Goal: Use online tool/utility: Utilize a website feature to perform a specific function

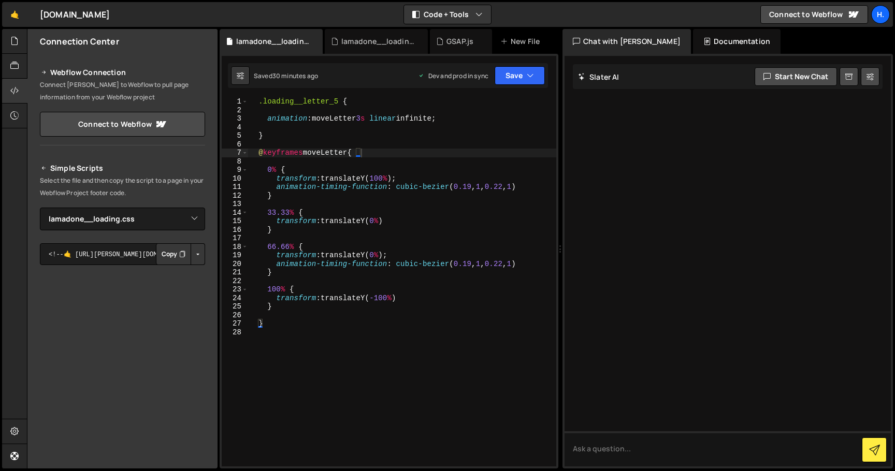
select select "44783"
click at [469, 119] on div ".loading__letter_5 { animation : moveLetter 3 s linear infinite ; } @ keyframes…" at bounding box center [401, 290] width 309 height 386
type textarea "animation: moveLetter 3s linear infinite;"
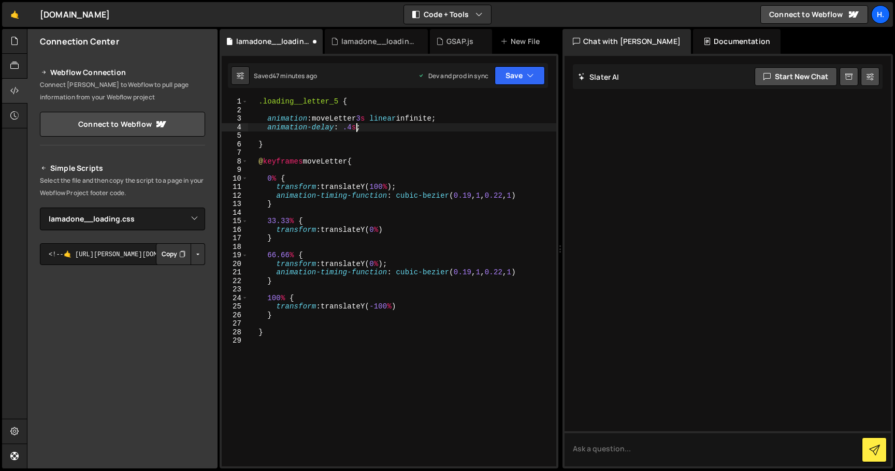
scroll to position [0, 9]
type textarea "animation-delay: .4s;"
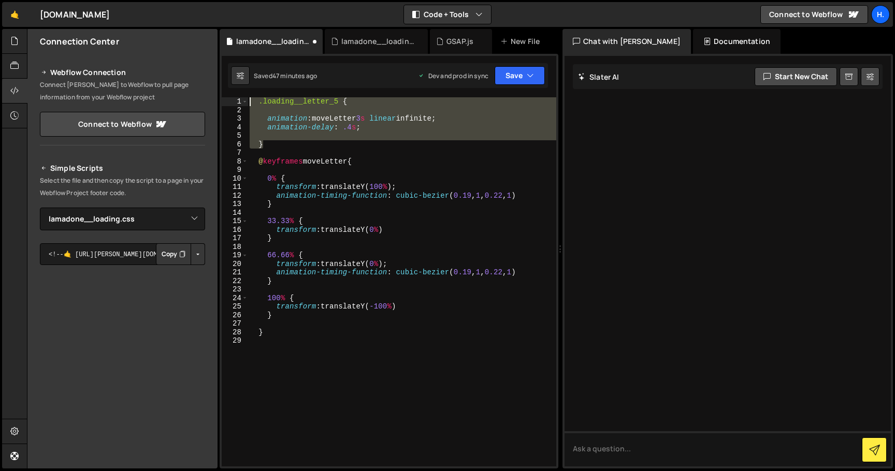
drag, startPoint x: 278, startPoint y: 145, endPoint x: 242, endPoint y: 95, distance: 60.9
click at [242, 95] on div "1 Type cmd + s to save your Javascript file. הההההההההההההההההההההההההההההההההה…" at bounding box center [389, 261] width 339 height 415
click at [284, 147] on div ".loading__letter_5 { animation : moveLetter 3 s linear infinite ; animation-del…" at bounding box center [401, 281] width 309 height 369
type textarea "}"
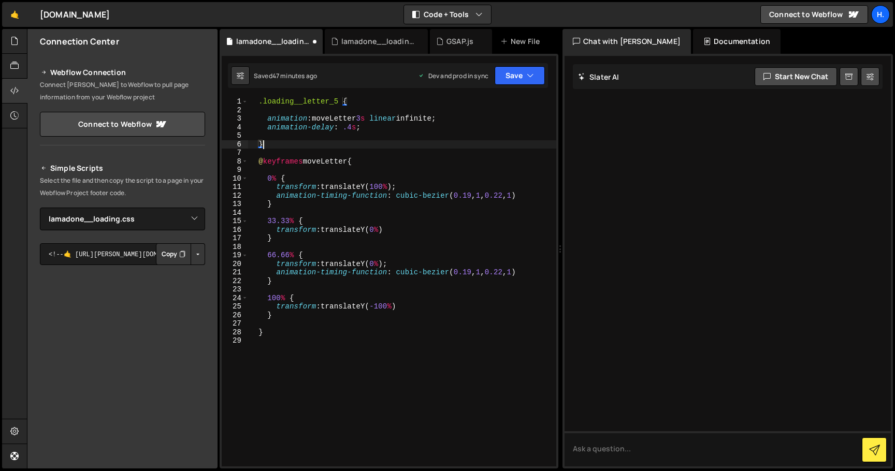
scroll to position [0, 2]
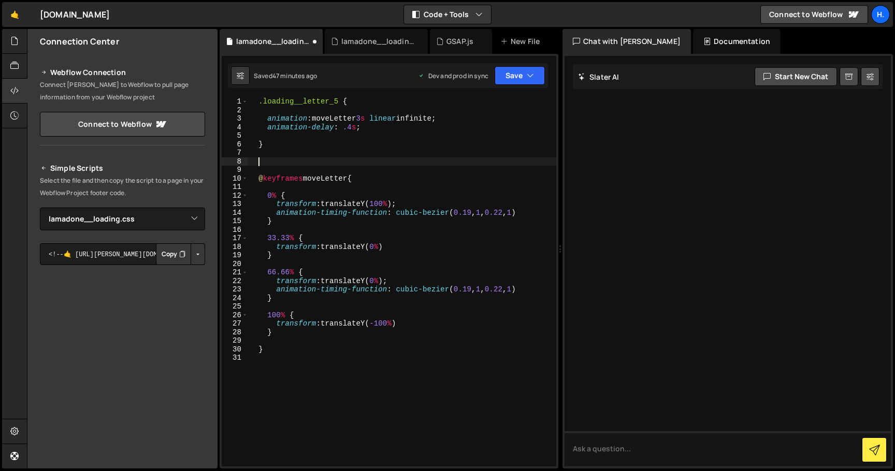
paste textarea "}"
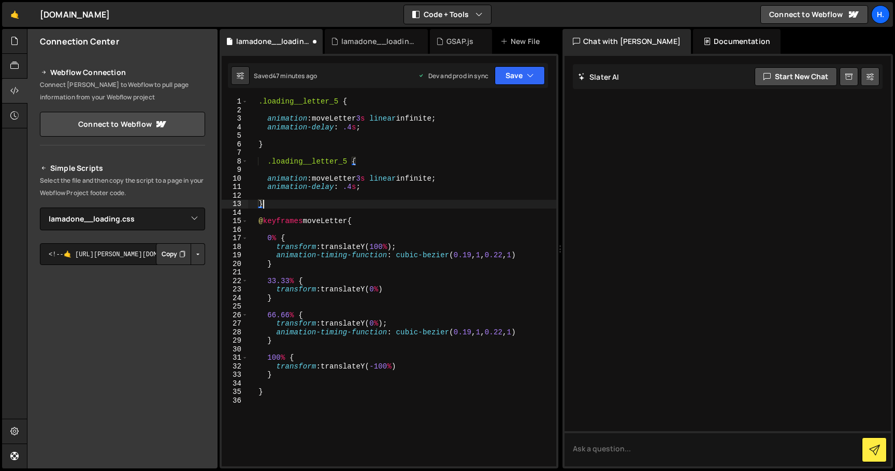
click at [347, 161] on div ".loading__letter_5 { animation : moveLetter 3 s linear infinite ; animation-del…" at bounding box center [401, 290] width 309 height 386
click at [266, 162] on div ".loading__letter_5 { animation : moveLetter 3 s linear infinite ; animation-del…" at bounding box center [401, 290] width 309 height 386
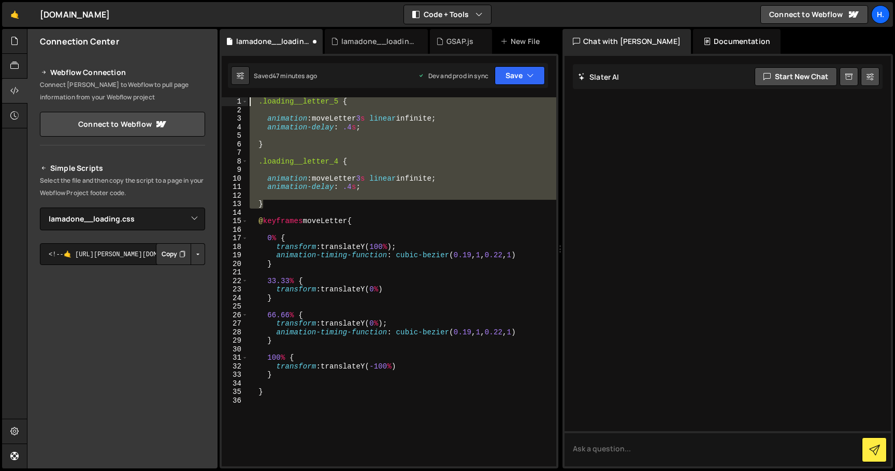
drag, startPoint x: 270, startPoint y: 202, endPoint x: 226, endPoint y: 97, distance: 113.3
click at [226, 97] on div ".loading__letter_4 { 1 2 3 4 5 6 7 8 9 10 11 12 13 14 15 16 17 18 19 20 21 22 2…" at bounding box center [389, 281] width 334 height 369
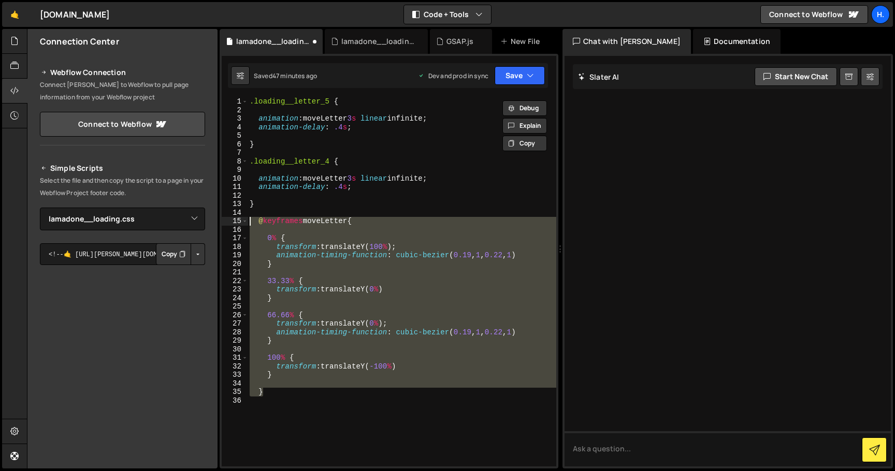
drag, startPoint x: 279, startPoint y: 394, endPoint x: 227, endPoint y: 222, distance: 179.7
click at [227, 222] on div ".loading__letter_5 { 1 2 3 4 5 6 7 8 9 10 11 12 13 14 15 16 17 18 19 20 21 22 2…" at bounding box center [389, 281] width 334 height 369
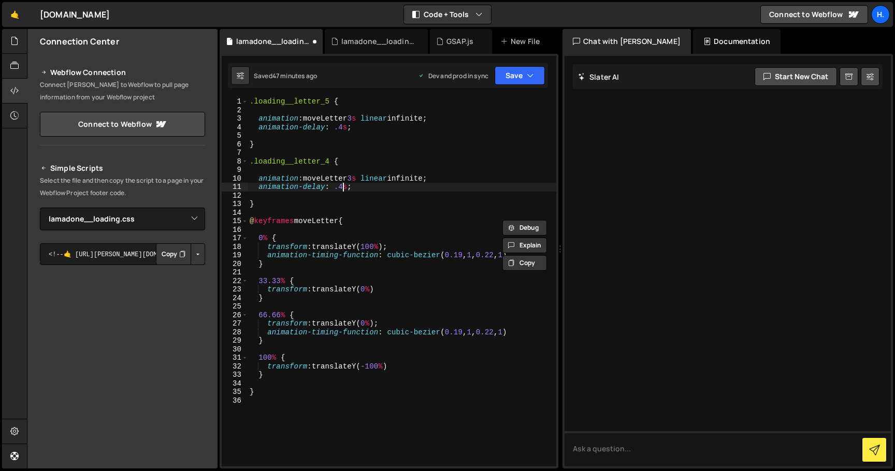
click at [342, 188] on div ".loading__letter_5 { animation : moveLetter 3 s linear infinite ; animation-del…" at bounding box center [401, 290] width 309 height 386
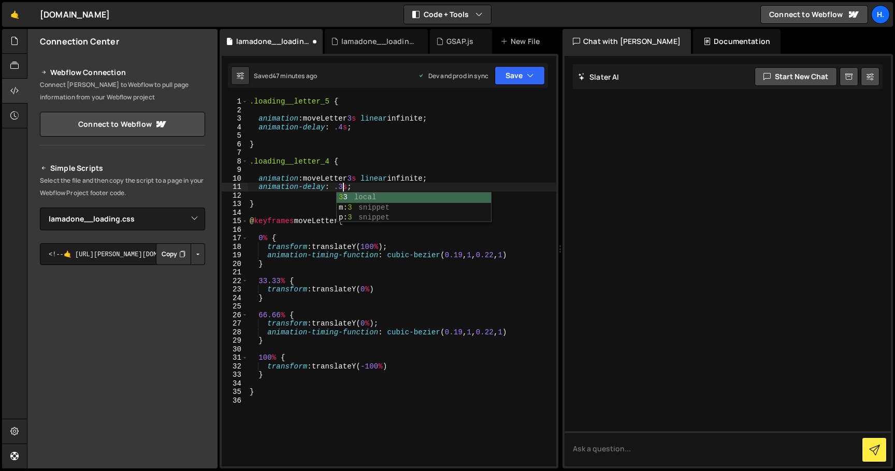
click at [352, 158] on div ".loading__letter_5 { animation : moveLetter 3 s linear infinite ; animation-del…" at bounding box center [401, 290] width 309 height 386
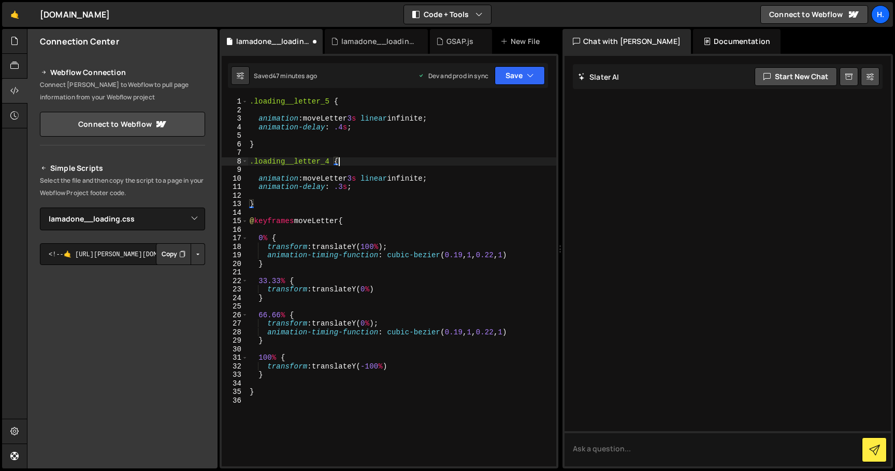
scroll to position [0, 6]
click at [360, 190] on div ".loading__letter_5 { animation : moveLetter 3 s linear infinite ; animation-del…" at bounding box center [401, 290] width 309 height 386
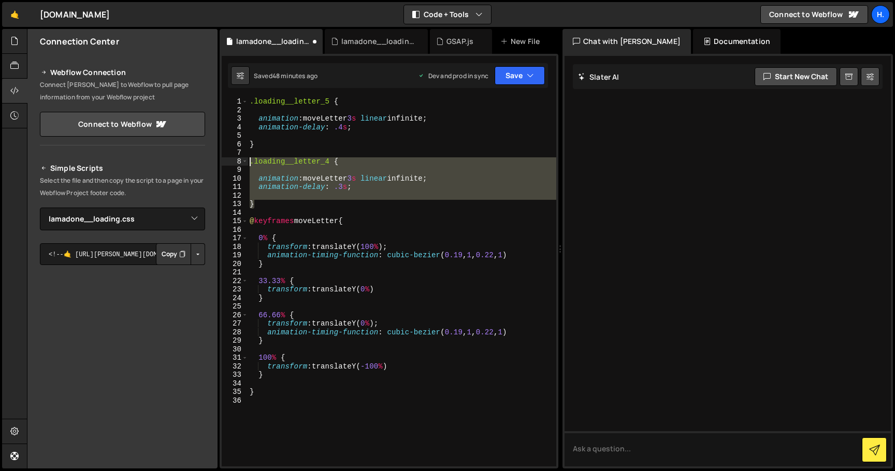
drag, startPoint x: 324, startPoint y: 203, endPoint x: 247, endPoint y: 161, distance: 87.9
click at [247, 161] on div "animation-delay: .3s; 1 2 3 4 5 6 7 8 9 10 11 12 13 14 15 16 17 18 19 20 21 22 …" at bounding box center [389, 281] width 334 height 369
click at [330, 101] on div ".loading__letter_5 { animation : moveLetter 3 s linear infinite ; animation-del…" at bounding box center [401, 290] width 309 height 386
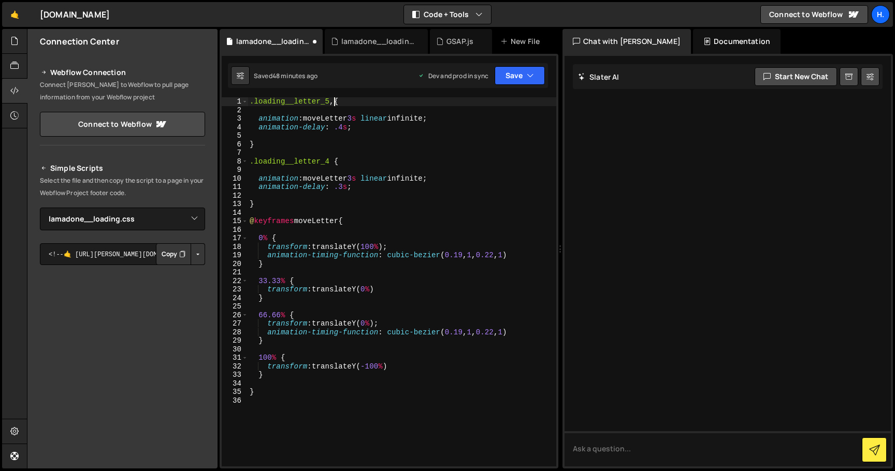
scroll to position [0, 0]
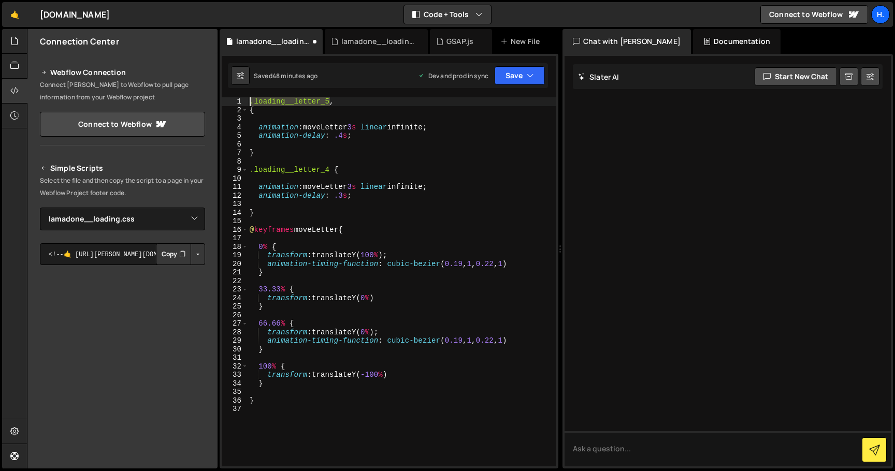
drag, startPoint x: 329, startPoint y: 100, endPoint x: 240, endPoint y: 101, distance: 89.6
click at [240, 101] on div "{ 1 2 3 4 5 6 7 8 9 10 11 12 13 14 15 16 17 18 19 20 21 22 23 24 25 26 27 28 29…" at bounding box center [389, 281] width 334 height 369
click at [251, 113] on div ".loading__letter_5 , { animation : moveLetter 3 s linear infinite ; animation-d…" at bounding box center [401, 290] width 309 height 386
paste textarea ".loading__letter_5"
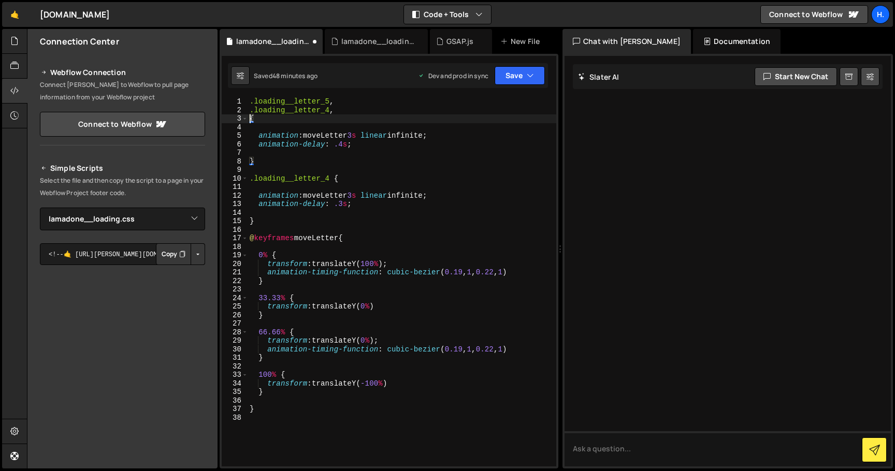
paste textarea ".loading__letter_5"
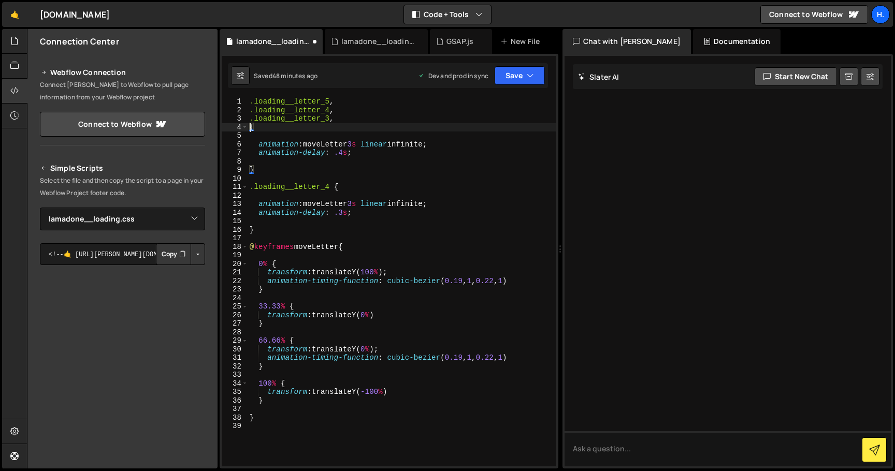
paste textarea ".loading__letter_5"
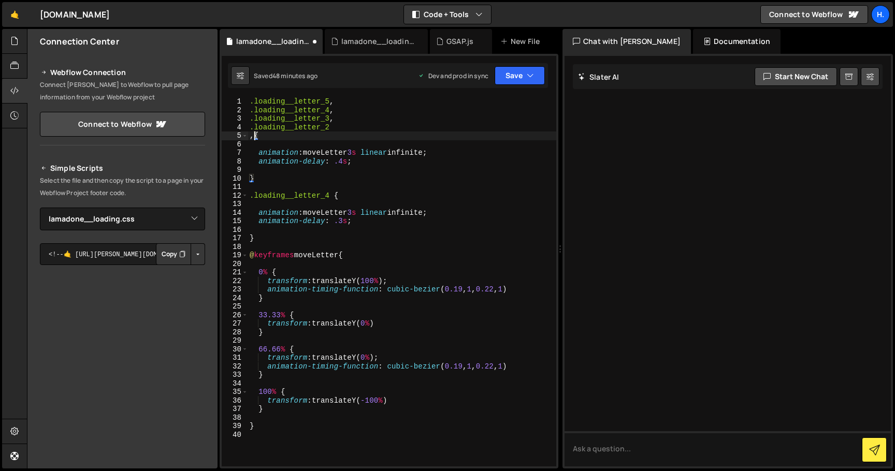
paste textarea ".loading__letter_5"
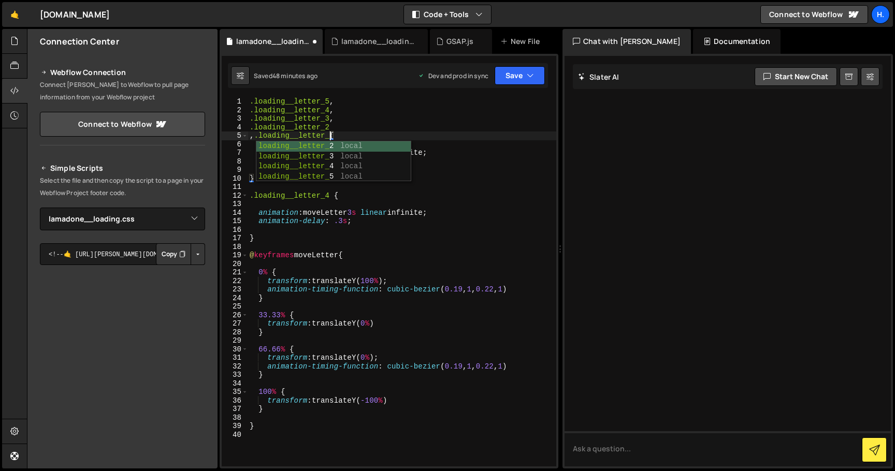
scroll to position [0, 6]
click at [253, 137] on div ".loading__letter_5 , .loading__letter_4 , .loading__letter_3 , .loading__letter…" at bounding box center [401, 290] width 309 height 386
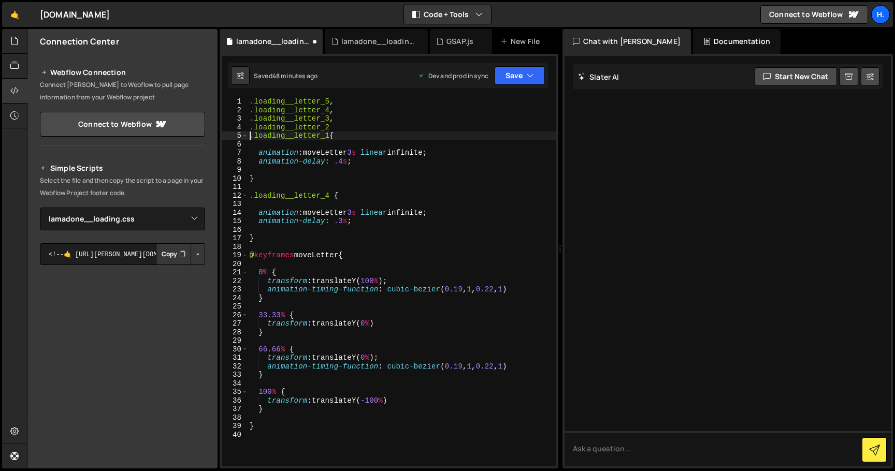
click at [329, 126] on div ".loading__letter_5 , .loading__letter_4 , .loading__letter_3 , .loading__letter…" at bounding box center [401, 290] width 309 height 386
drag, startPoint x: 356, startPoint y: 162, endPoint x: 239, endPoint y: 161, distance: 117.5
click at [239, 161] on div ".loading__letter_2, 1 2 3 4 5 6 7 8 9 10 11 12 13 14 15 16 17 18 19 20 21 22 23…" at bounding box center [389, 281] width 334 height 369
type textarea "animation-delay: .4s;"
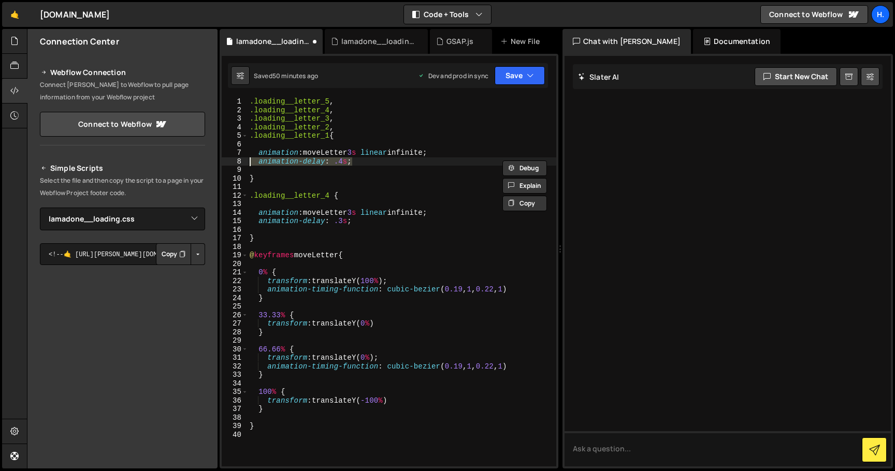
scroll to position [0, 0]
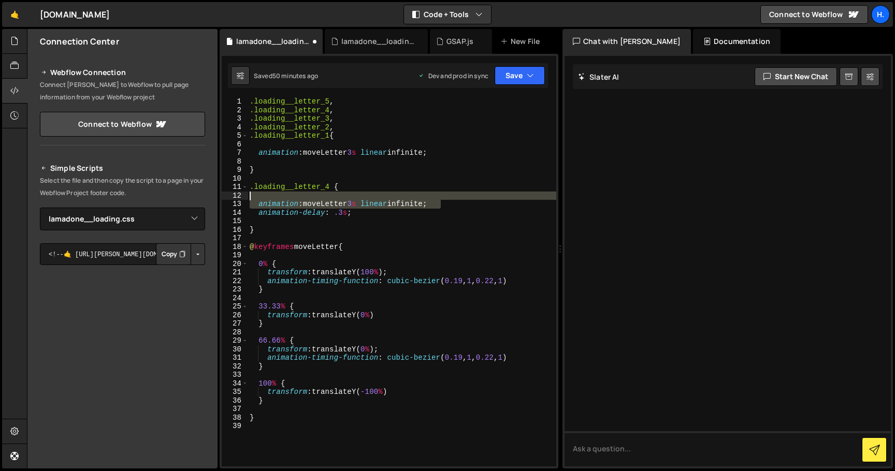
drag, startPoint x: 450, startPoint y: 201, endPoint x: 450, endPoint y: 194, distance: 7.3
click at [450, 194] on div ".loading__letter_5 , .loading__letter_4 , .loading__letter_3 , .loading__letter…" at bounding box center [401, 290] width 309 height 386
type textarea "animation: moveLetter 3s linear infinite;"
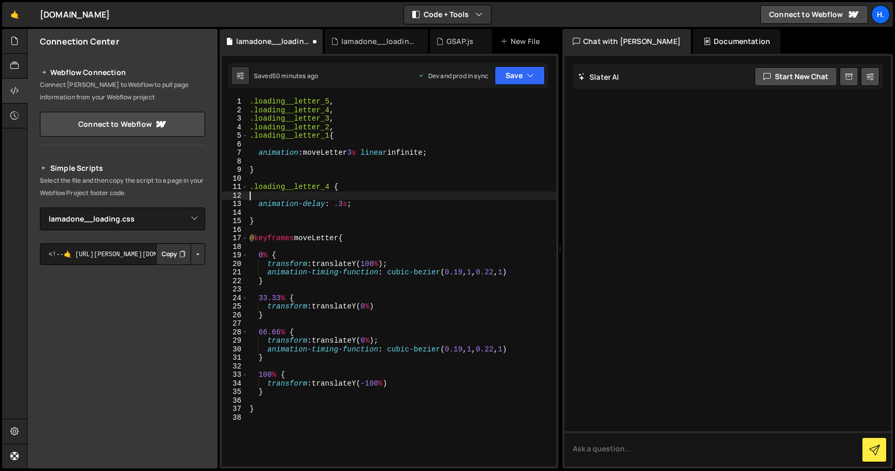
click at [293, 178] on div ".loading__letter_5 , .loading__letter_4 , .loading__letter_3 , .loading__letter…" at bounding box center [401, 290] width 309 height 386
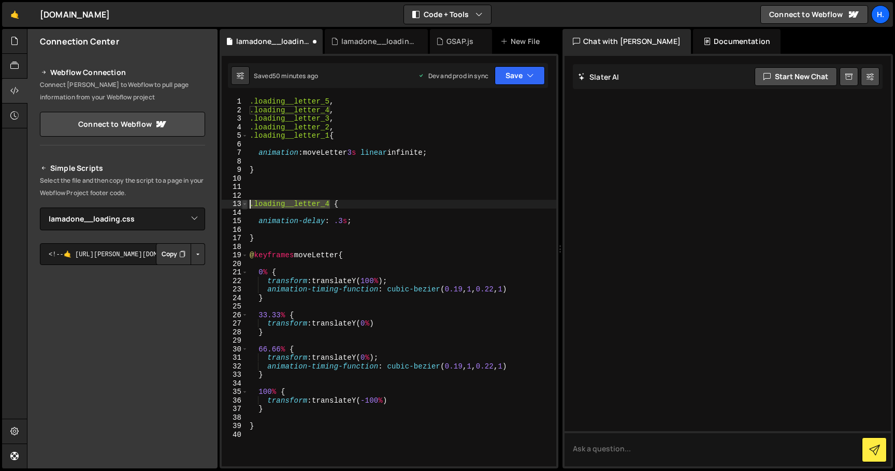
drag, startPoint x: 331, startPoint y: 203, endPoint x: 246, endPoint y: 203, distance: 84.9
click at [247, 203] on div "1 2 3 4 5 6 7 8 9 10 11 12 13 14 15 16 17 18 19 20 21 22 23 24 25 26 27 28 29 3…" at bounding box center [389, 281] width 334 height 369
type textarea ".loading__letter_4 {"
click at [258, 187] on div ".loading__letter_5 , .loading__letter_4 , .loading__letter_3 , .loading__letter…" at bounding box center [401, 290] width 309 height 386
paste textarea ".loading__letter_4"
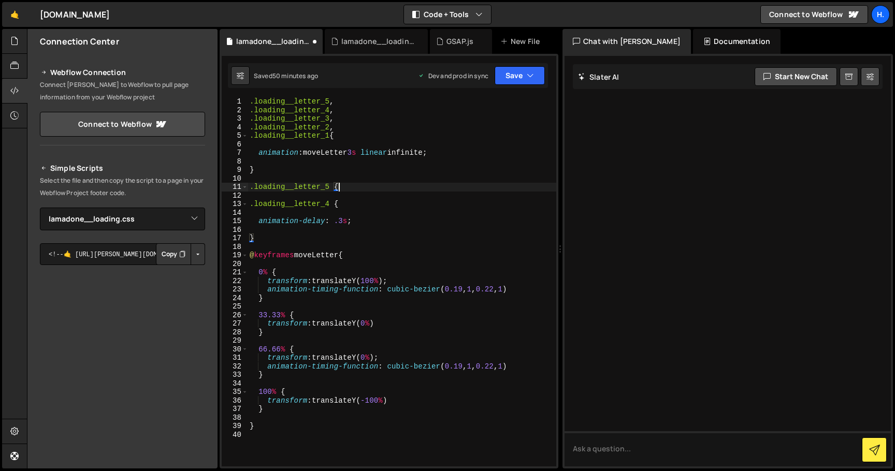
type textarea ".loading__letter_5 {}"
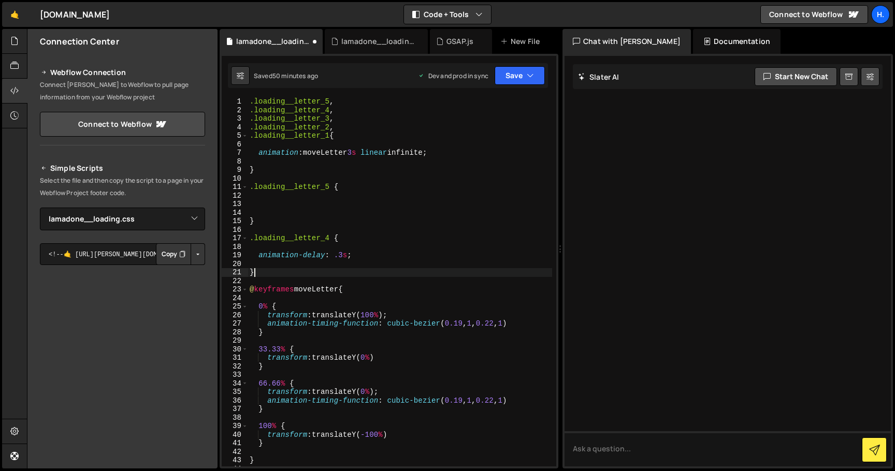
click at [280, 272] on div ".loading__letter_5 , .loading__letter_4 , .loading__letter_3 , .loading__letter…" at bounding box center [399, 290] width 304 height 386
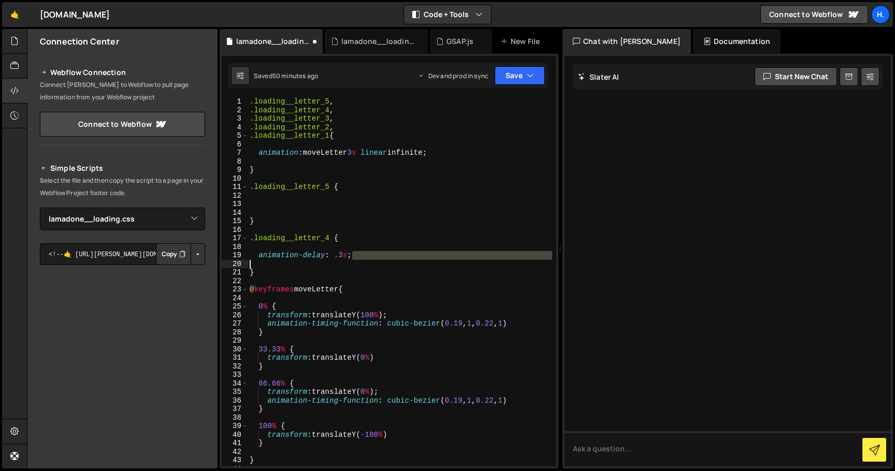
drag, startPoint x: 378, startPoint y: 259, endPoint x: 239, endPoint y: 260, distance: 138.8
click at [239, 260] on div "} 1 2 3 4 5 6 7 8 9 10 11 12 13 14 15 16 17 18 19 20 21 22 23 24 25 26 27 28 29…" at bounding box center [389, 281] width 334 height 369
type textarea "animation-delay: .3s;"
click at [378, 254] on div ".loading__letter_5 , .loading__letter_4 , .loading__letter_3 , .loading__letter…" at bounding box center [399, 290] width 304 height 386
drag, startPoint x: 368, startPoint y: 255, endPoint x: 232, endPoint y: 254, distance: 135.1
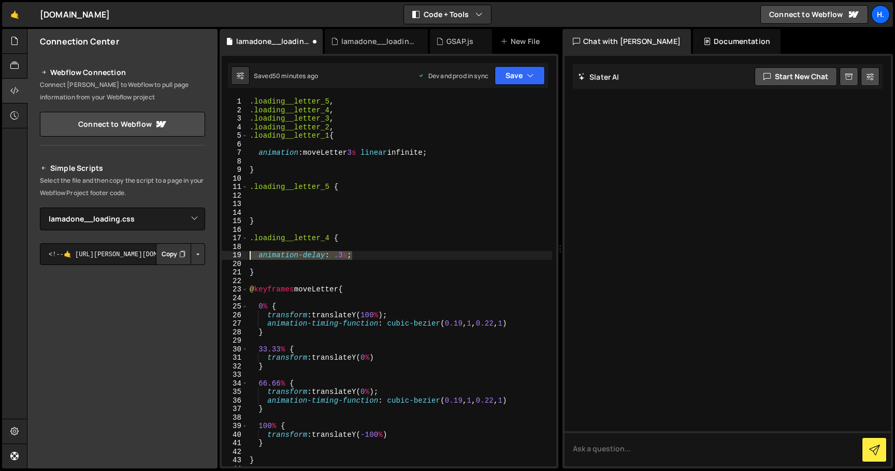
click at [232, 254] on div "animation-delay: .3s; 1 2 3 4 5 6 7 8 9 10 11 12 13 14 15 16 17 18 19 20 21 22 …" at bounding box center [389, 281] width 334 height 369
click at [281, 208] on div ".loading__letter_5 , .loading__letter_4 , .loading__letter_3 , .loading__letter…" at bounding box center [399, 290] width 304 height 386
paste textarea "animation-delay: .3s;"
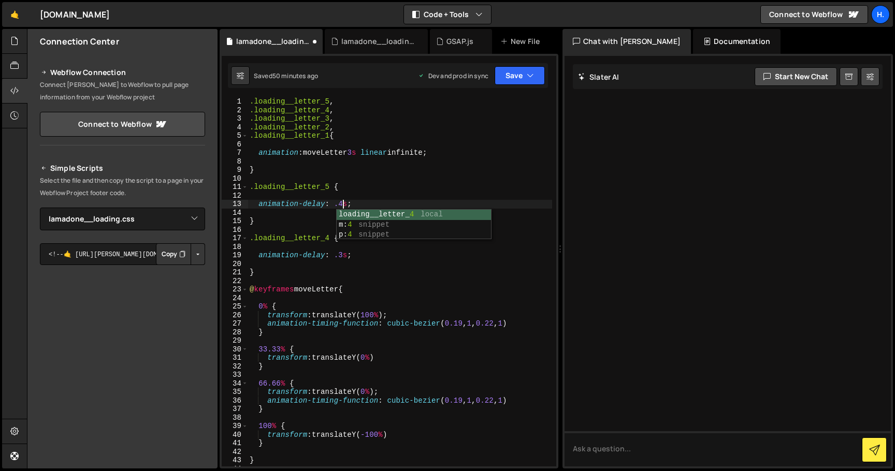
scroll to position [0, 6]
click at [275, 220] on div ".loading__letter_5 , .loading__letter_4 , .loading__letter_3 , .loading__letter…" at bounding box center [399, 290] width 304 height 386
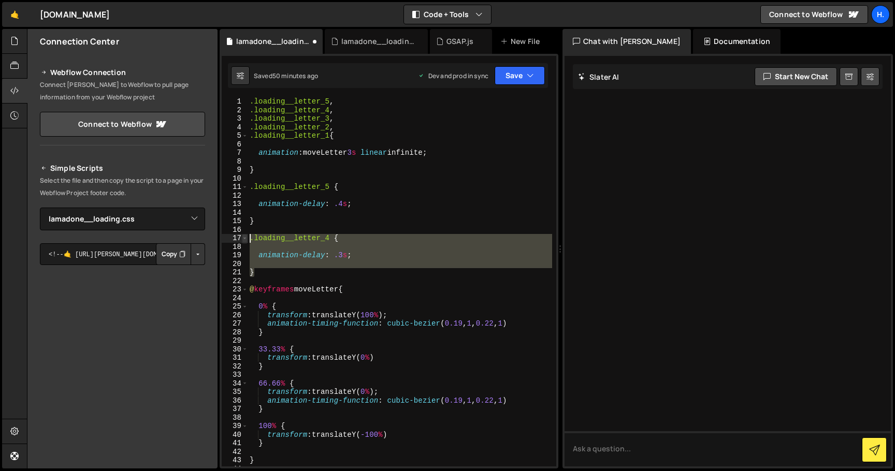
drag, startPoint x: 258, startPoint y: 272, endPoint x: 245, endPoint y: 238, distance: 36.4
click at [245, 238] on div "} 1 2 3 4 5 6 7 8 9 10 11 12 13 14 15 16 17 18 19 20 21 22 23 24 25 26 27 28 29…" at bounding box center [389, 281] width 334 height 369
click at [275, 273] on div ".loading__letter_5 , .loading__letter_4 , .loading__letter_3 , .loading__letter…" at bounding box center [399, 281] width 304 height 369
type textarea "}"
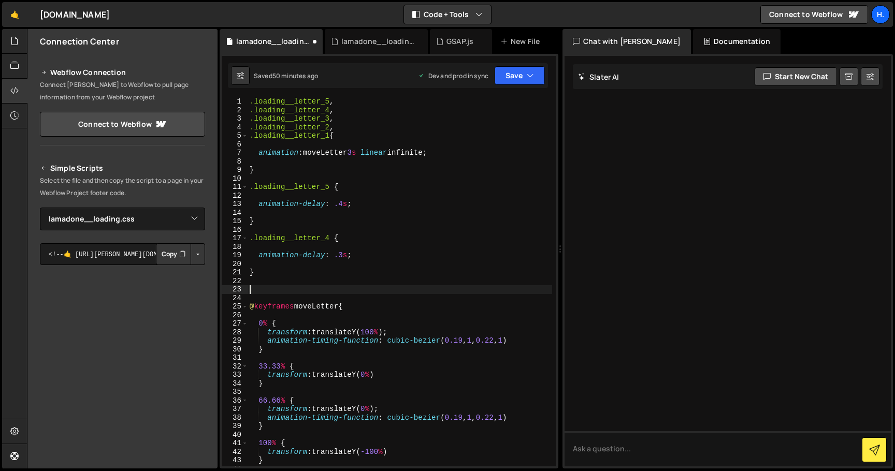
paste textarea "}"
type textarea "}"
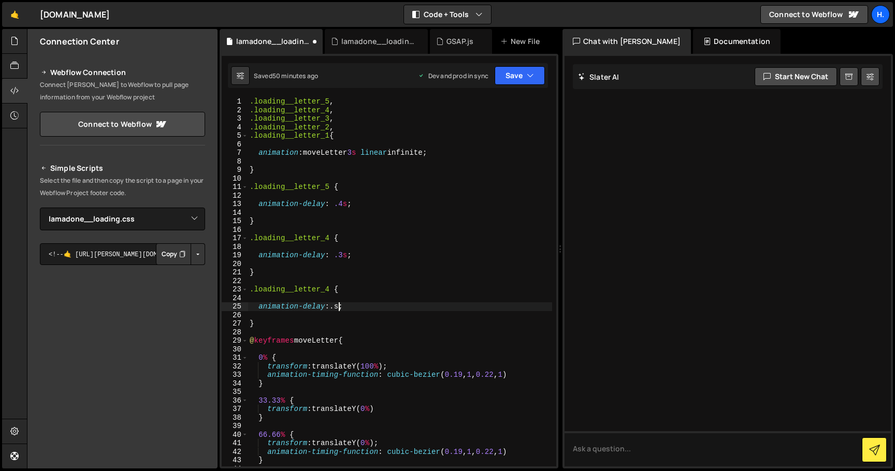
type textarea "animation-delay: .2s;"
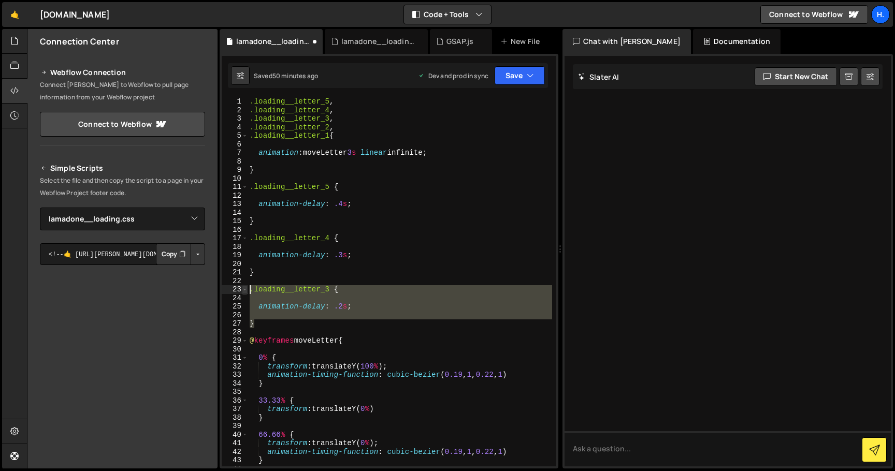
drag, startPoint x: 270, startPoint y: 324, endPoint x: 244, endPoint y: 293, distance: 39.7
click at [244, 293] on div ".loading__letter_3 { 1 2 3 4 5 6 7 8 9 10 11 12 13 14 15 16 17 18 19 20 21 22 2…" at bounding box center [389, 281] width 334 height 369
click at [267, 322] on div ".loading__letter_5 , .loading__letter_4 , .loading__letter_3 , .loading__letter…" at bounding box center [399, 281] width 304 height 369
type textarea "}"
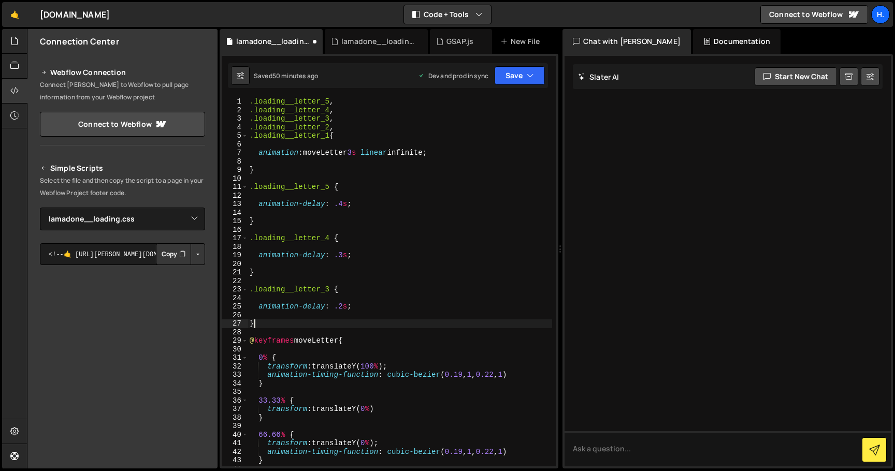
scroll to position [0, 0]
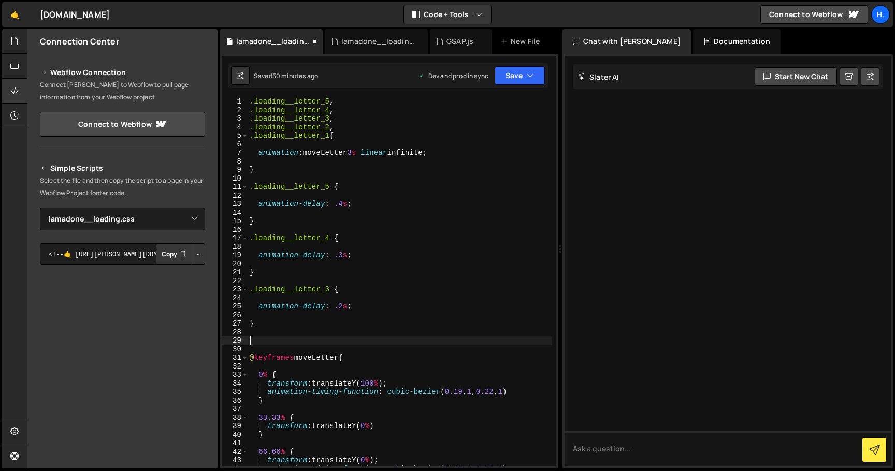
paste textarea "}"
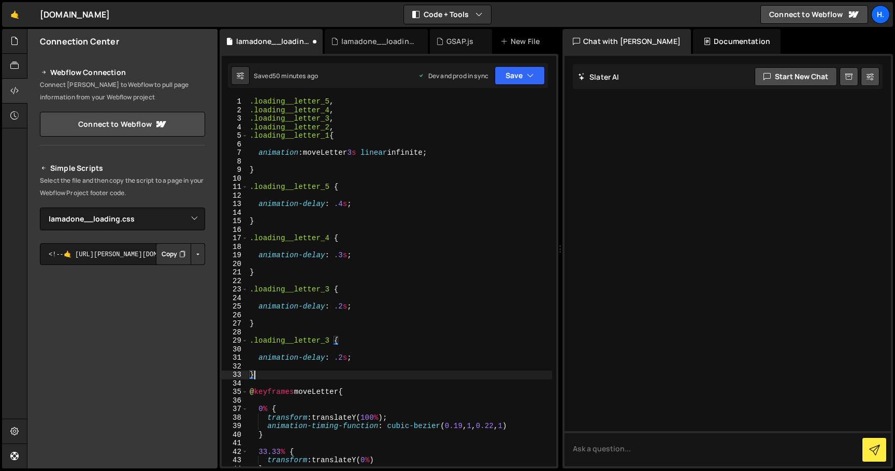
click at [328, 341] on div ".loading__letter_5 , .loading__letter_4 , .loading__letter_3 , .loading__letter…" at bounding box center [399, 290] width 304 height 386
click at [343, 357] on div ".loading__letter_5 , .loading__letter_4 , .loading__letter_3 , .loading__letter…" at bounding box center [399, 290] width 304 height 386
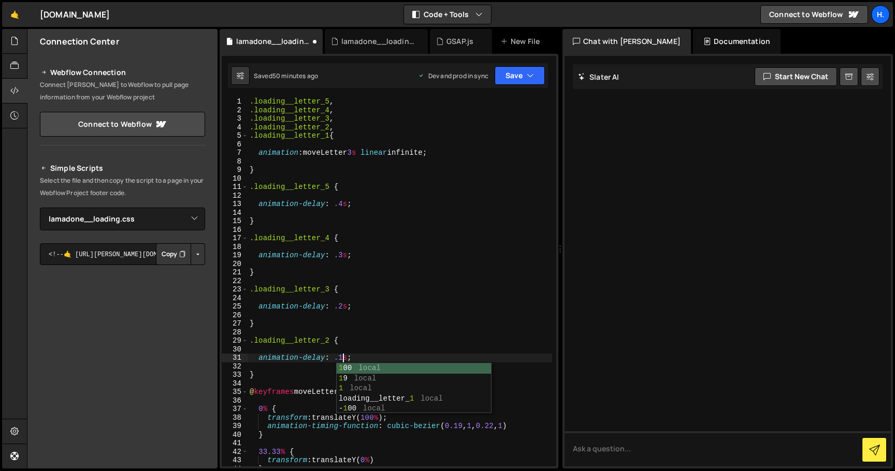
click at [353, 340] on div ".loading__letter_5 , .loading__letter_4 , .loading__letter_3 , .loading__letter…" at bounding box center [399, 290] width 304 height 386
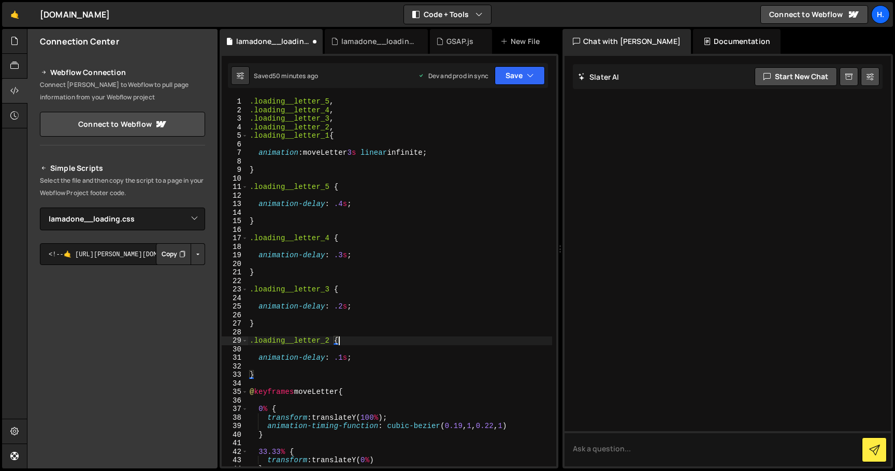
scroll to position [0, 6]
click at [347, 373] on div ".loading__letter_5 , .loading__letter_4 , .loading__letter_3 , .loading__letter…" at bounding box center [399, 290] width 304 height 386
type textarea "}"
click at [290, 366] on div ".loading__letter_5 , .loading__letter_4 , .loading__letter_3 , .loading__letter…" at bounding box center [399, 290] width 304 height 386
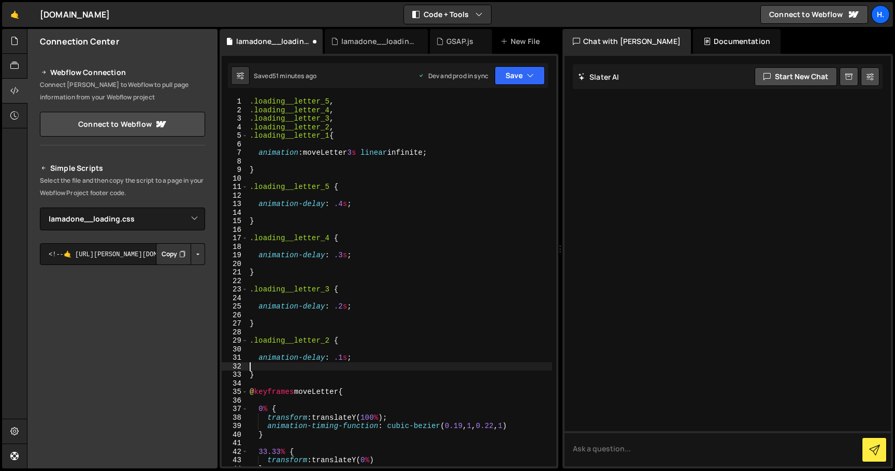
type textarea "animation-delay: .1s;"
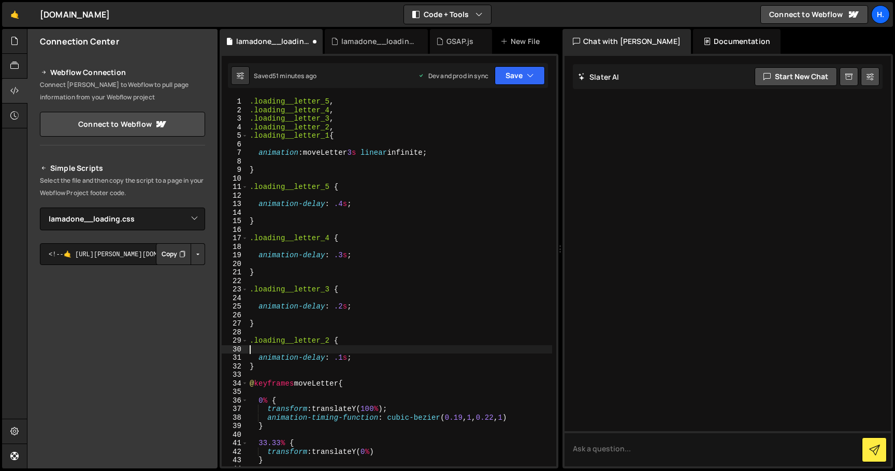
type textarea ".loading__letter_2 {"
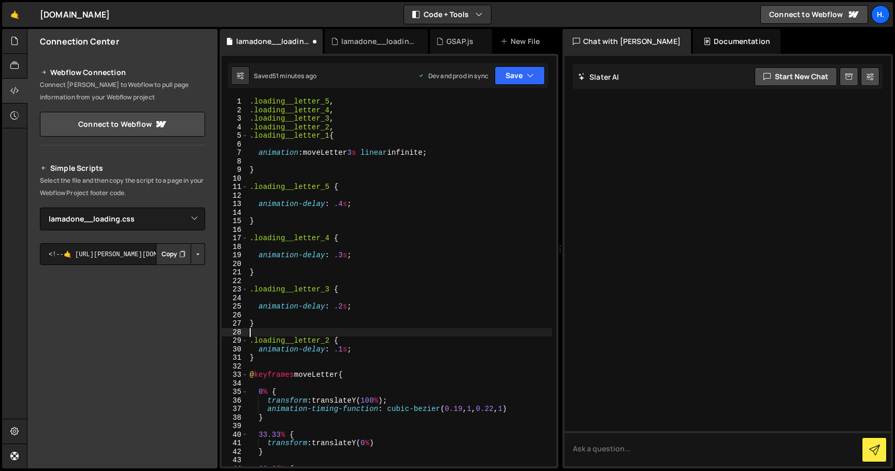
type textarea "}"
type textarea "animation-delay: .2s;"
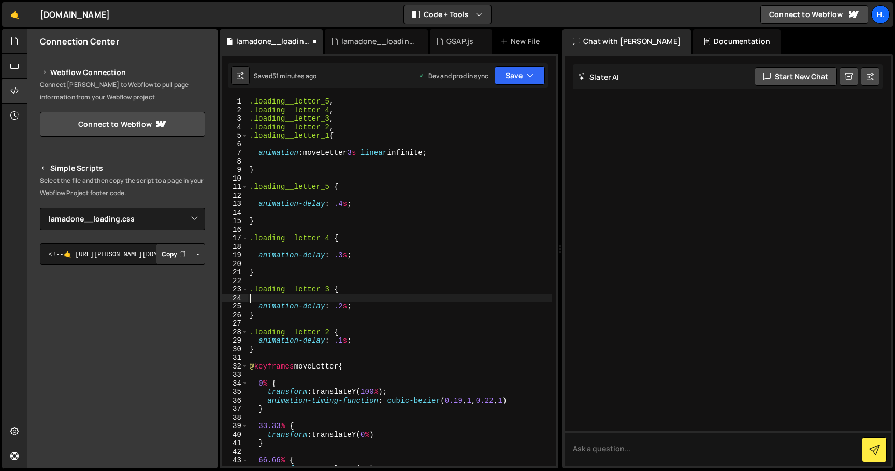
type textarea ".loading__letter_3 {"
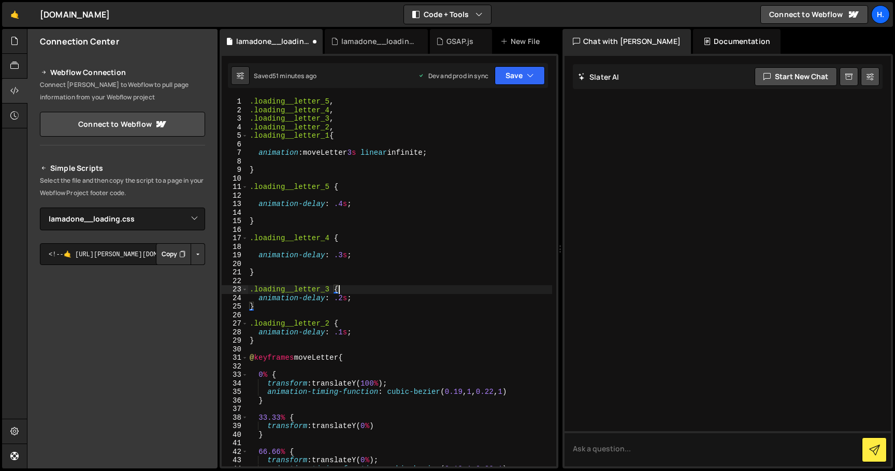
type textarea "}"
type textarea "animation-delay: .3s;"
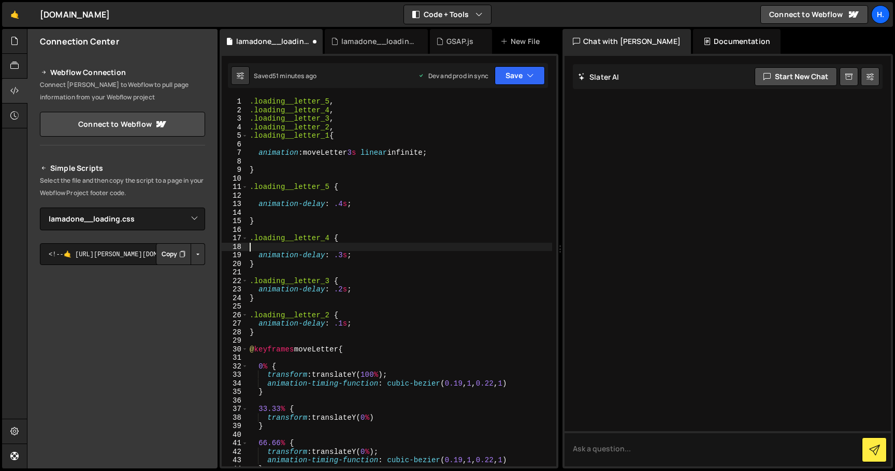
type textarea ".loading__letter_4 {"
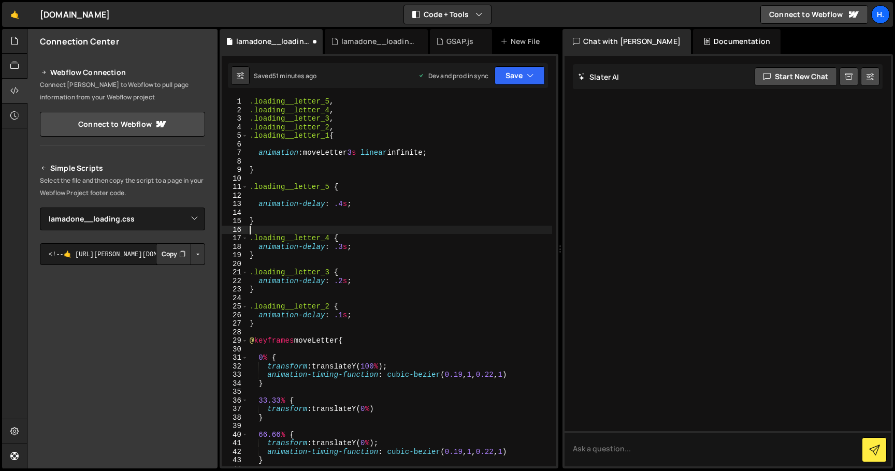
type textarea "}"
type textarea "animation-delay: .4s;"
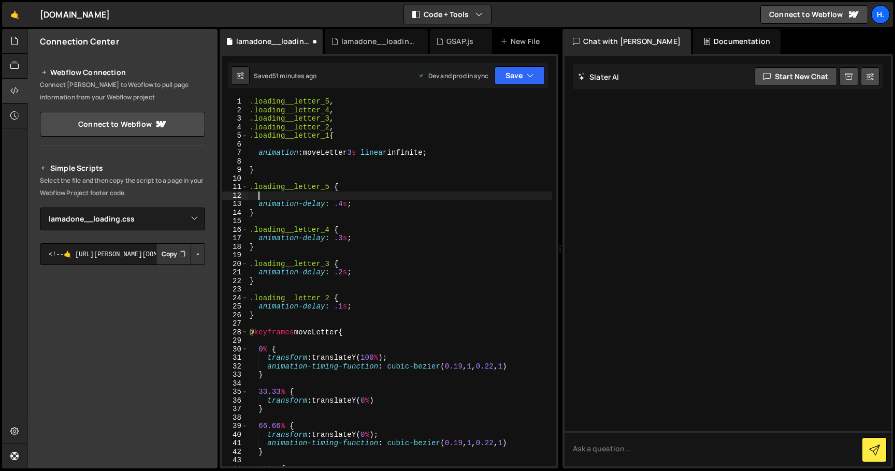
type textarea ".loading__letter_5 {"
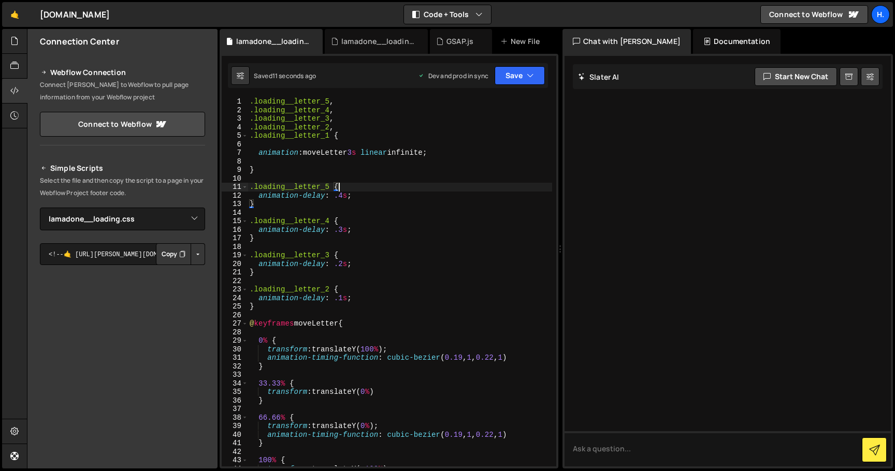
click at [323, 164] on div ".loading__letter_5 , .loading__letter_4 , .loading__letter_3 , .loading__letter…" at bounding box center [399, 290] width 304 height 386
type textarea "animation: moveLetter 3s linear infinite;"
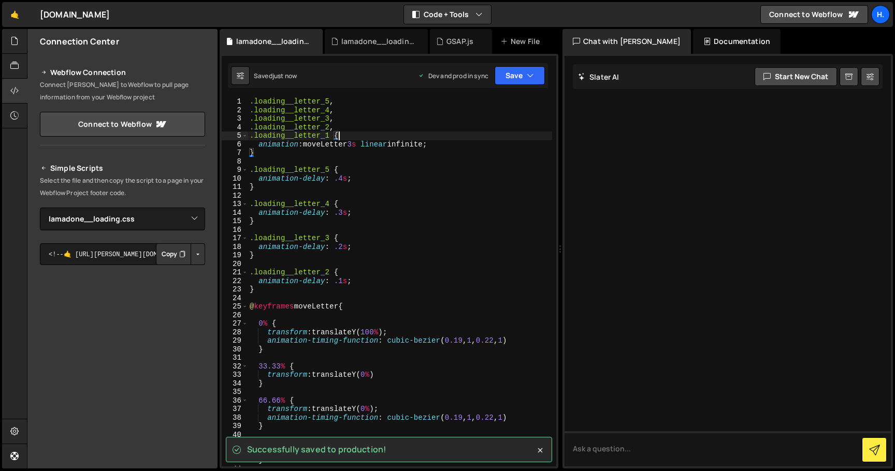
type textarea ".loading__letter_1 {"
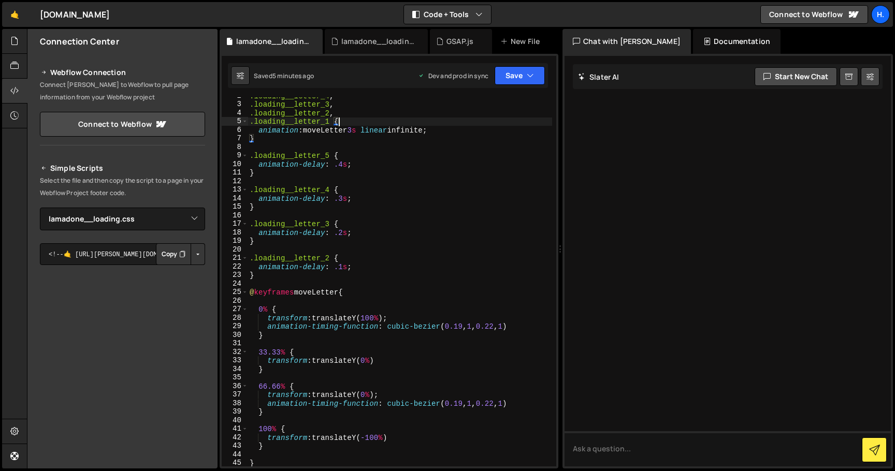
scroll to position [7, 0]
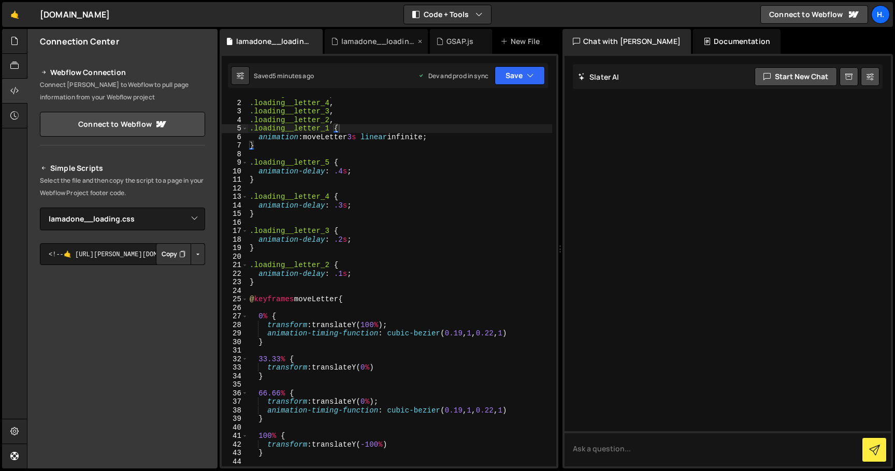
click at [393, 42] on div "lamadone__loading.js" at bounding box center [378, 41] width 74 height 10
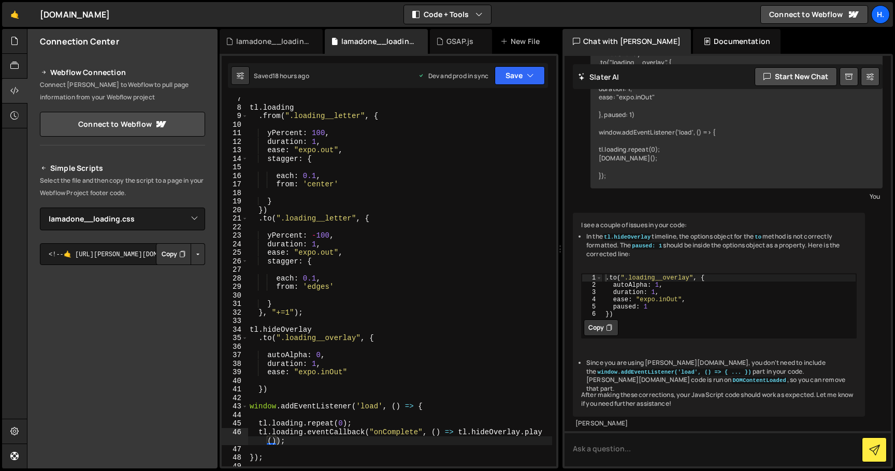
scroll to position [53, 0]
drag, startPoint x: 316, startPoint y: 374, endPoint x: 304, endPoint y: 374, distance: 12.4
click at [304, 374] on div "tl . loading . from ( ".loading__letter" , { yPercent : 100 , duration : 1 , ea…" at bounding box center [399, 288] width 304 height 386
type textarea "ease: "ease.inOut""
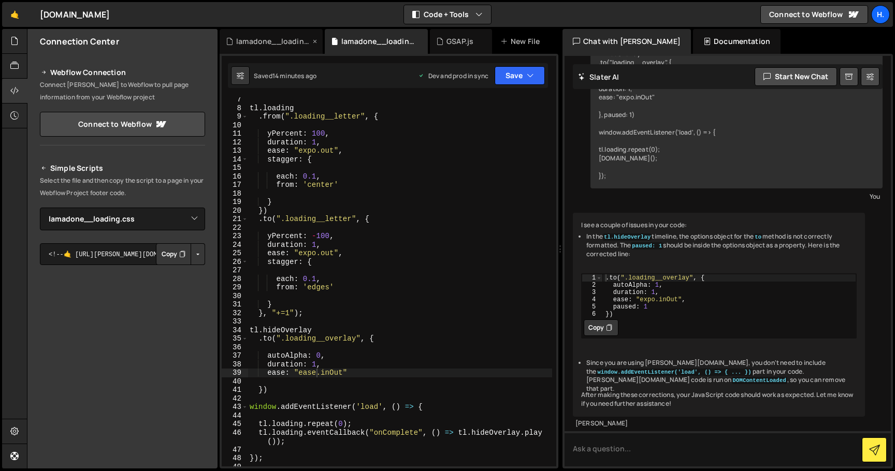
click at [288, 45] on div "lamadone__loading.css" at bounding box center [273, 41] width 74 height 10
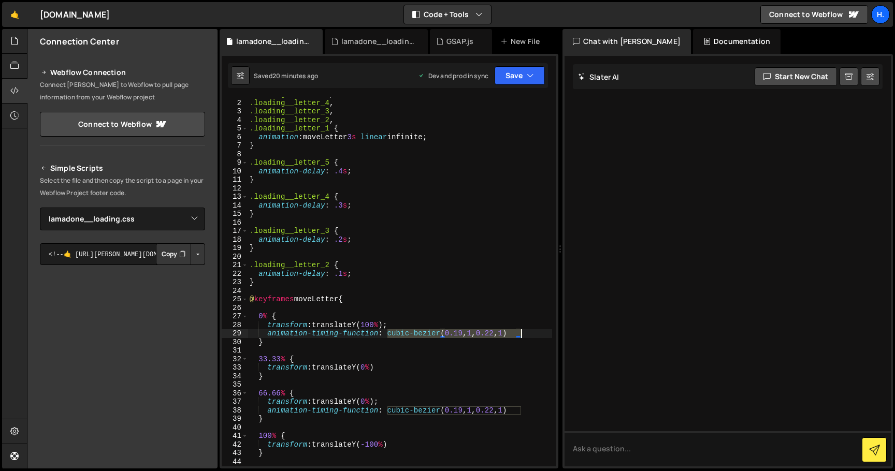
drag, startPoint x: 387, startPoint y: 334, endPoint x: 521, endPoint y: 331, distance: 134.7
click at [521, 331] on div ".loading__letter_5 , .loading__letter_4 , .loading__letter_3 , .loading__letter…" at bounding box center [399, 283] width 304 height 386
paste textarea "0.9735"
drag, startPoint x: 386, startPoint y: 413, endPoint x: 519, endPoint y: 408, distance: 133.1
click at [519, 408] on div ".loading__letter_5 , .loading__letter_4 , .loading__letter_3 , .loading__letter…" at bounding box center [399, 283] width 304 height 386
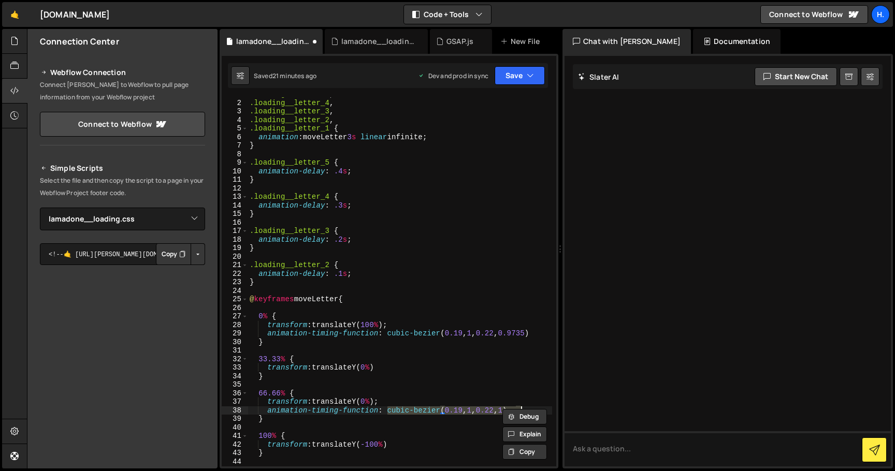
paste textarea "0.9735"
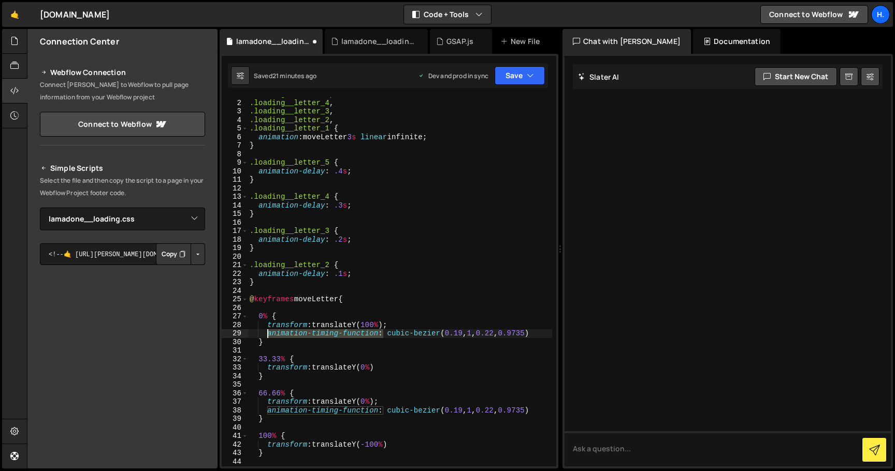
drag, startPoint x: 382, startPoint y: 336, endPoint x: 267, endPoint y: 336, distance: 114.4
click at [267, 336] on div ".loading__letter_5 , .loading__letter_4 , .loading__letter_3 , .loading__letter…" at bounding box center [399, 283] width 304 height 386
click at [379, 366] on div ".loading__letter_5 , .loading__letter_4 , .loading__letter_3 , .loading__letter…" at bounding box center [399, 283] width 304 height 386
type textarea "transform: translateY(0%)"
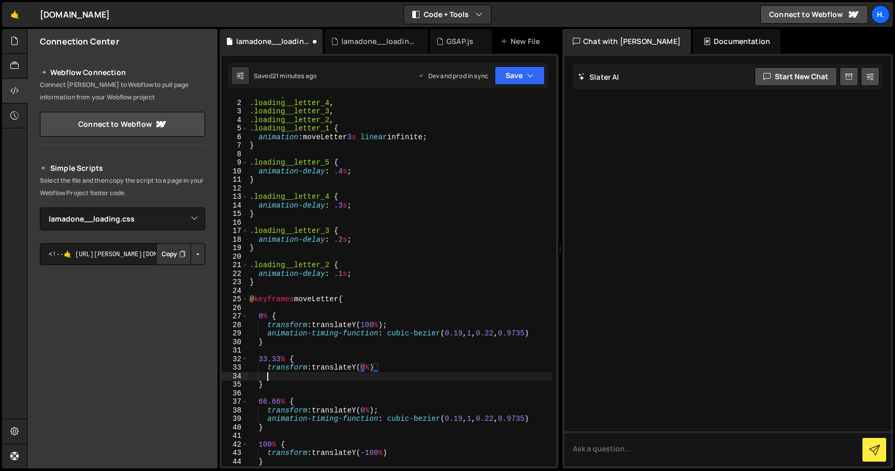
paste textarea "animation-timing-function:"
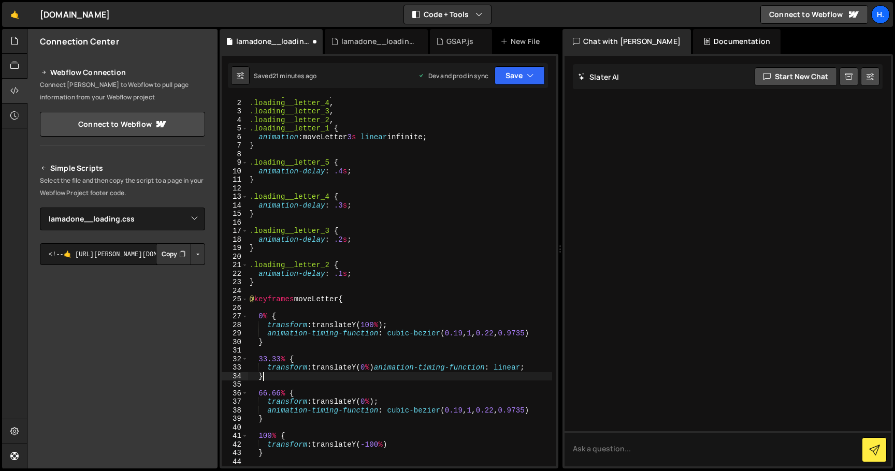
scroll to position [0, 1]
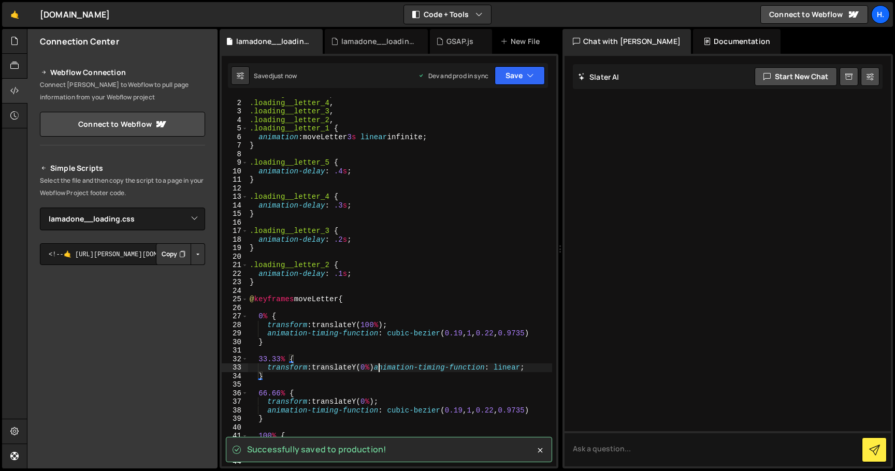
click at [378, 369] on div ".loading__letter_5 , .loading__letter_4 , .loading__letter_3 , .loading__letter…" at bounding box center [399, 283] width 304 height 386
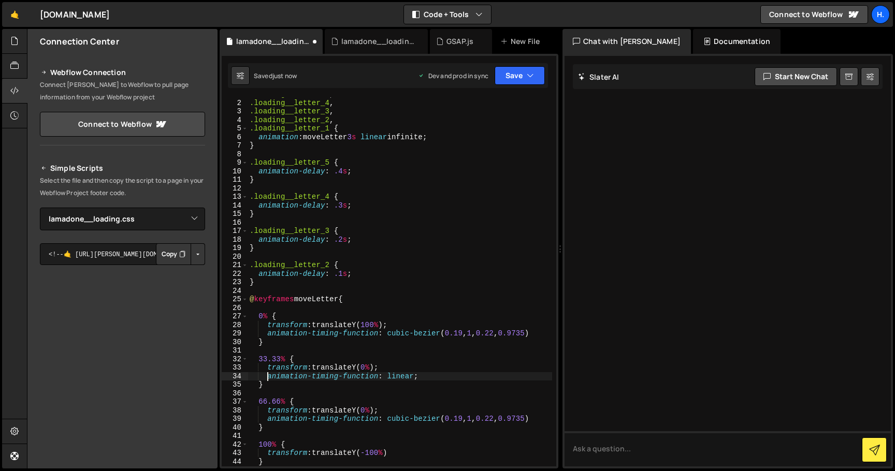
click at [419, 372] on div ".loading__letter_5 , .loading__letter_4 , .loading__letter_3 , .loading__letter…" at bounding box center [399, 283] width 304 height 386
click at [331, 162] on div ".loading__letter_5 , .loading__letter_4 , .loading__letter_3 , .loading__letter…" at bounding box center [399, 283] width 304 height 386
click at [329, 197] on div ".loading__letter_5 , .loading__letter_4 , .loading__letter_3 , .loading__letter…" at bounding box center [399, 283] width 304 height 386
click at [329, 266] on div ".loading__letter_5 , .loading__letter_4 , .loading__letter_3 , .loading__letter…" at bounding box center [399, 283] width 304 height 386
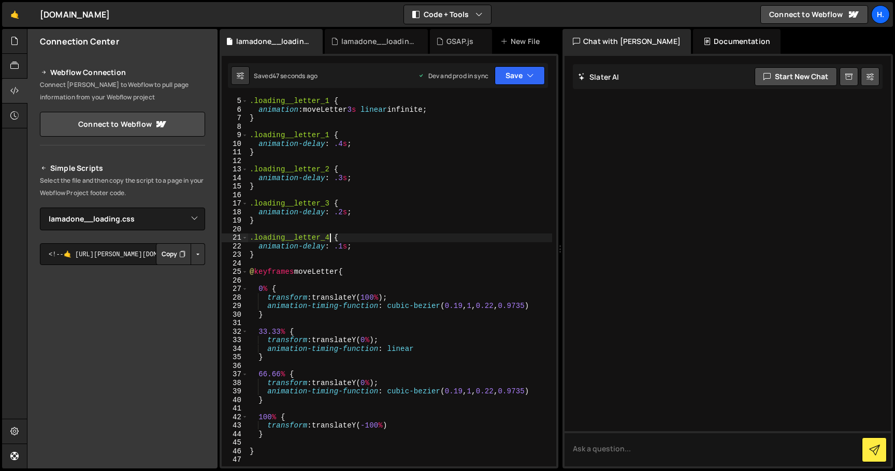
scroll to position [34, 0]
click at [343, 247] on div ".loading__letter_1 { animation : moveLetter 3 s linear infinite ; } .loading__l…" at bounding box center [399, 290] width 304 height 386
click at [342, 214] on div ".loading__letter_1 { animation : moveLetter 3 s linear infinite ; } .loading__l…" at bounding box center [399, 290] width 304 height 386
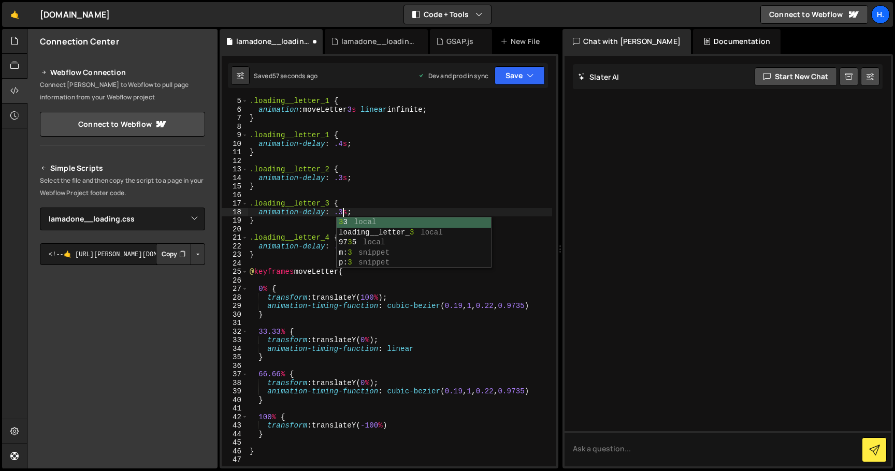
click at [343, 176] on div ".loading__letter_1 { animation : moveLetter 3 s linear infinite ; } .loading__l…" at bounding box center [399, 290] width 304 height 386
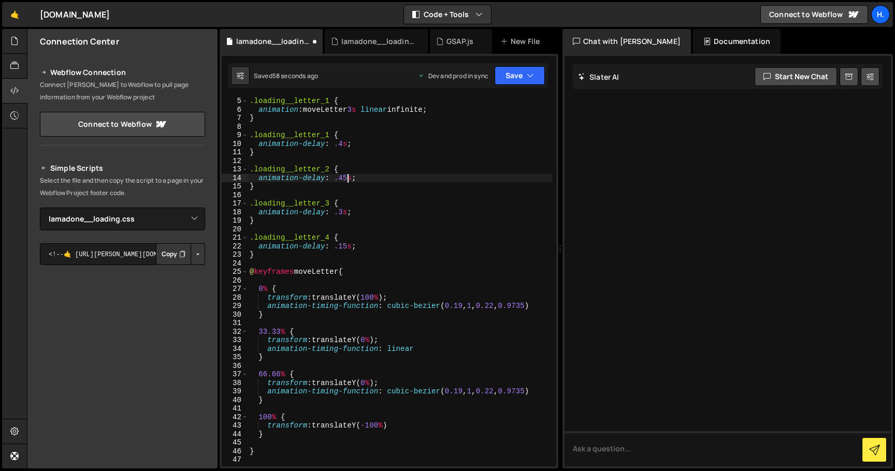
click at [343, 143] on div ".loading__letter_1 { animation : moveLetter 3 s linear infinite ; } .loading__l…" at bounding box center [399, 290] width 304 height 386
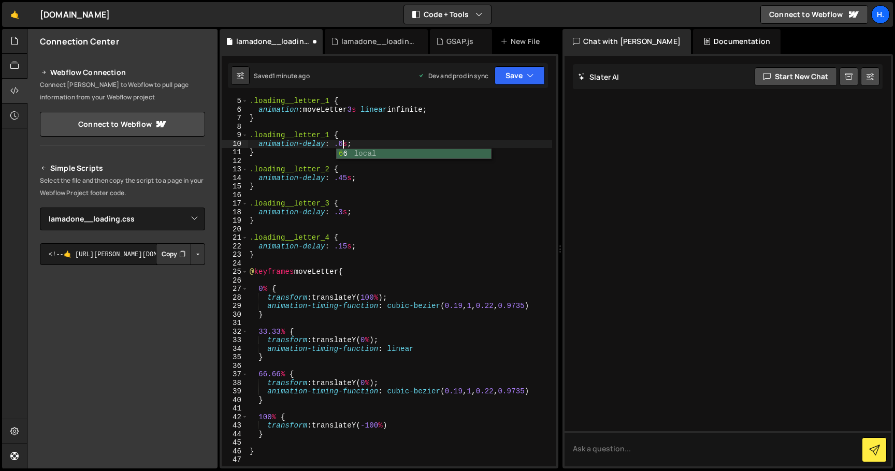
click at [413, 184] on div ".loading__letter_1 { animation : moveLetter 3 s linear infinite ; } .loading__l…" at bounding box center [399, 290] width 304 height 386
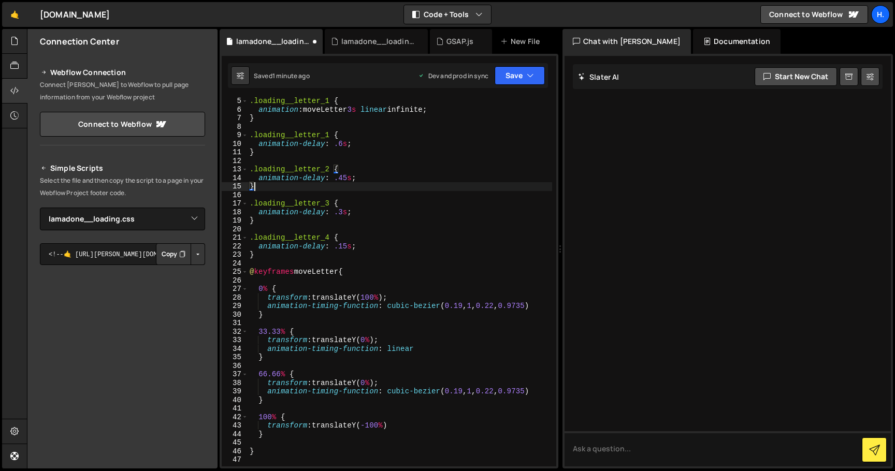
scroll to position [0, 0]
click at [417, 175] on div ".loading__letter_1 { animation : moveLetter 3 s linear infinite ; } .loading__l…" at bounding box center [399, 290] width 304 height 386
click at [393, 41] on div "lamadone__loading.js" at bounding box center [378, 41] width 74 height 10
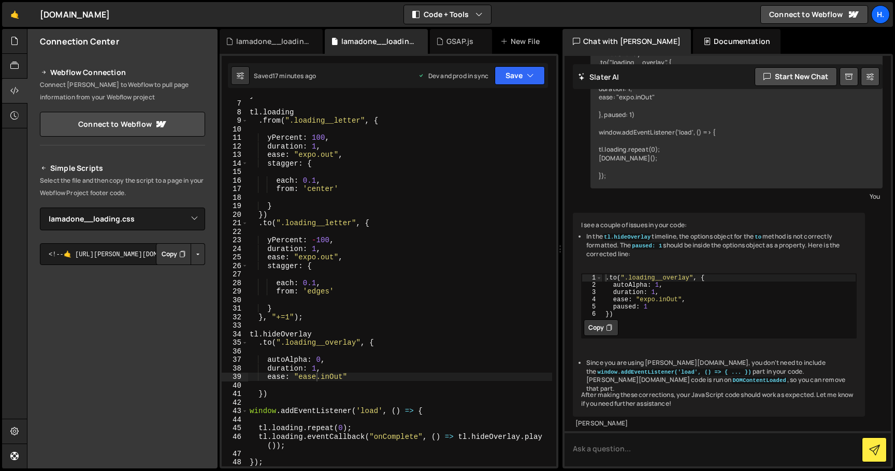
scroll to position [55, 0]
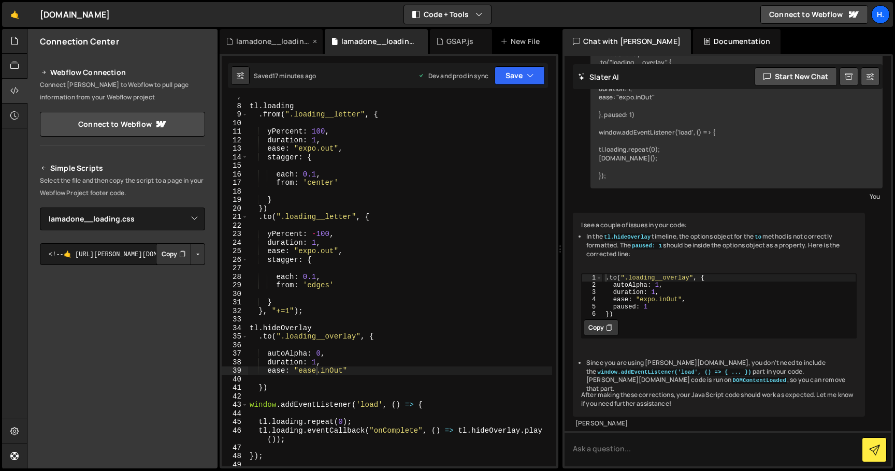
click at [274, 41] on div "lamadone__loading.css" at bounding box center [273, 41] width 74 height 10
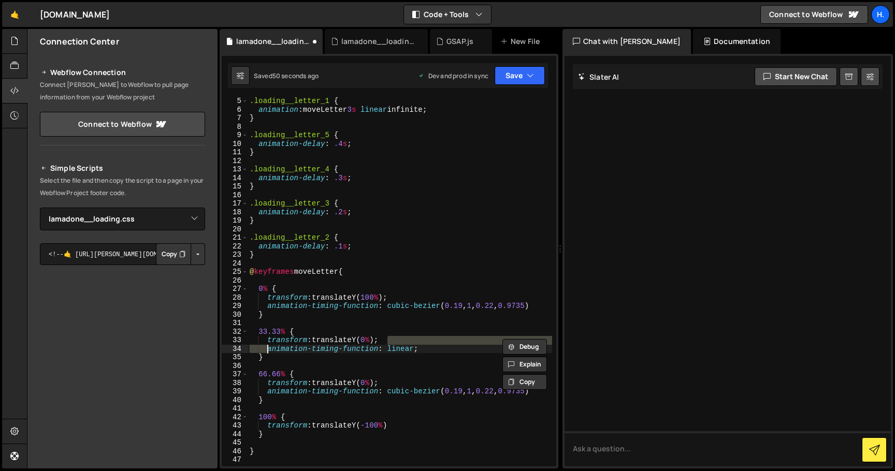
click at [403, 238] on div ".loading__letter_1 { animation : moveLetter 3 s linear infinite ; } .loading__l…" at bounding box center [399, 290] width 304 height 386
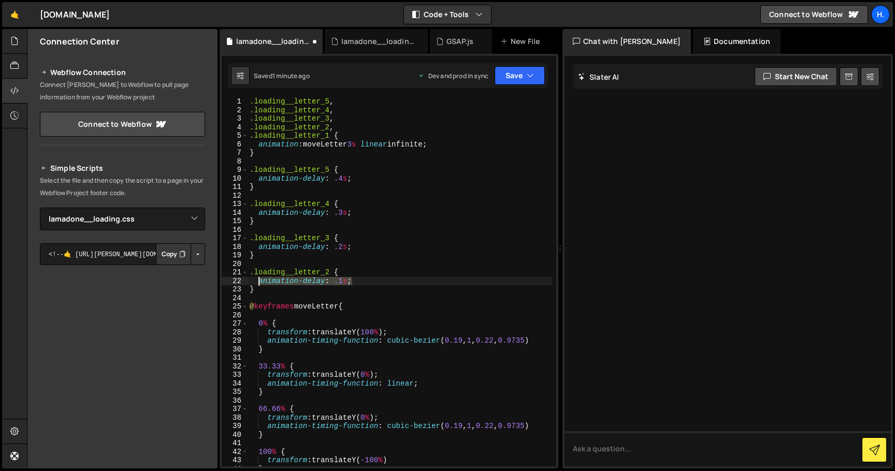
drag, startPoint x: 360, startPoint y: 283, endPoint x: 258, endPoint y: 283, distance: 101.5
click at [258, 283] on div ".loading__letter_5 , .loading__letter_4 , .loading__letter_3 , .loading__letter…" at bounding box center [399, 290] width 304 height 386
click at [438, 145] on div ".loading__letter_5 , .loading__letter_4 , .loading__letter_3 , .loading__letter…" at bounding box center [399, 290] width 304 height 386
click at [418, 144] on div ".loading__letter_5 , .loading__letter_4 , .loading__letter_3 , .loading__letter…" at bounding box center [399, 290] width 304 height 386
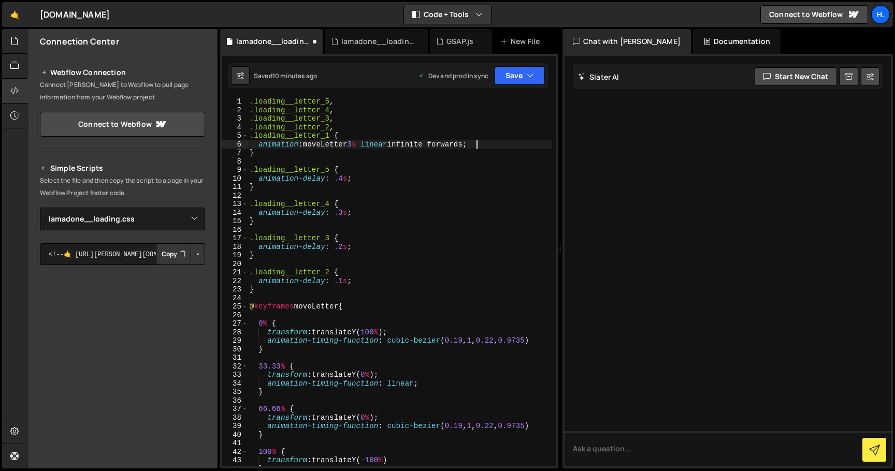
click at [418, 144] on div ".loading__letter_5 , .loading__letter_4 , .loading__letter_3 , .loading__letter…" at bounding box center [399, 290] width 304 height 386
click at [461, 144] on div ".loading__letter_5 , .loading__letter_4 , .loading__letter_3 , .loading__letter…" at bounding box center [399, 290] width 304 height 386
click at [344, 305] on div ".loading__letter_5 , .loading__letter_4 , .loading__letter_3 , .loading__letter…" at bounding box center [399, 290] width 304 height 386
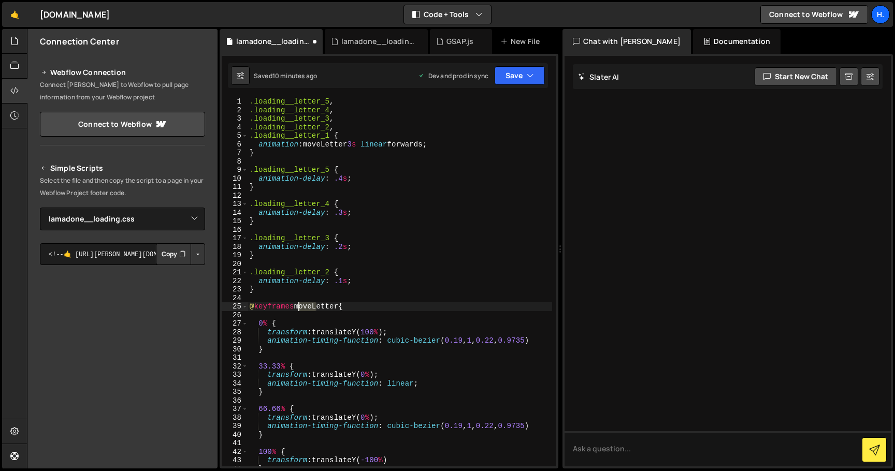
drag, startPoint x: 317, startPoint y: 307, endPoint x: 300, endPoint y: 307, distance: 17.1
click at [300, 307] on div ".loading__letter_5 , .loading__letter_4 , .loading__letter_3 , .loading__letter…" at bounding box center [399, 290] width 304 height 386
drag, startPoint x: 325, startPoint y: 144, endPoint x: 308, endPoint y: 144, distance: 17.1
click at [308, 144] on div ".loading__letter_5 , .loading__letter_4 , .loading__letter_3 , .loading__letter…" at bounding box center [399, 290] width 304 height 386
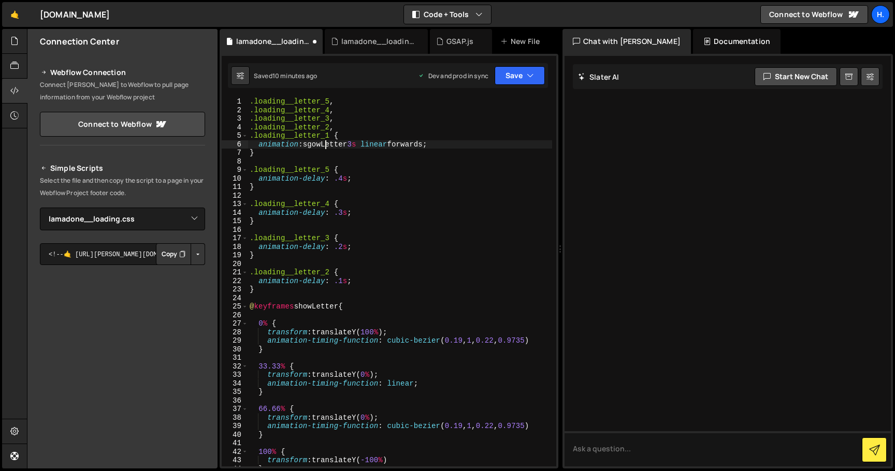
scroll to position [0, 5]
click at [474, 145] on div ".loading__letter_5 , .loading__letter_4 , .loading__letter_3 , .loading__letter…" at bounding box center [399, 290] width 304 height 386
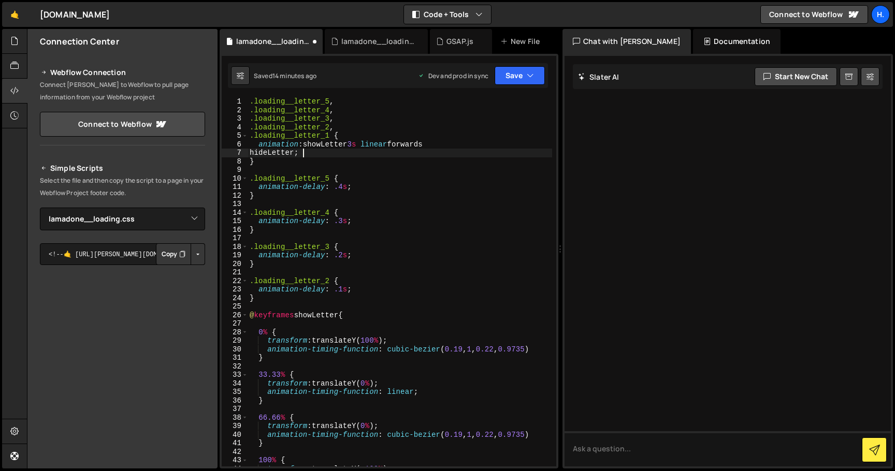
scroll to position [0, 4]
click at [359, 145] on div ".loading__letter_5 , .loading__letter_4 , .loading__letter_3 , .loading__letter…" at bounding box center [399, 290] width 304 height 386
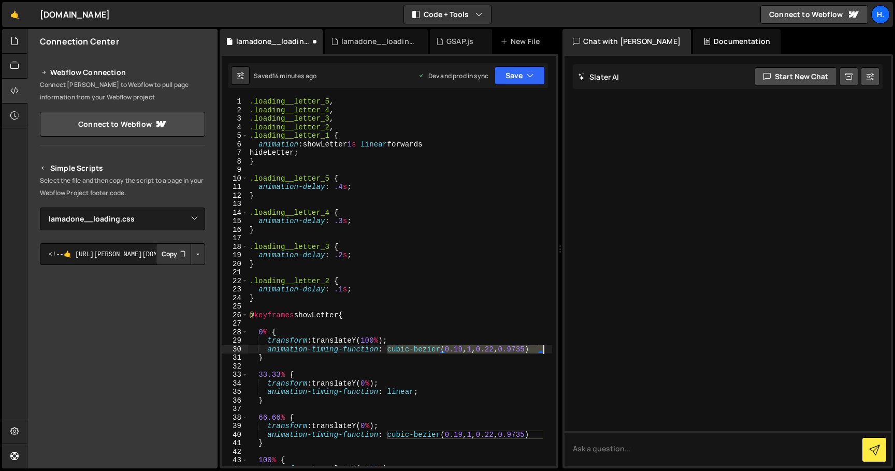
drag, startPoint x: 388, startPoint y: 349, endPoint x: 551, endPoint y: 347, distance: 163.1
click at [551, 347] on div "animation: showLetter 1s linear forwards 1 2 3 4 5 6 7 8 9 10 11 12 13 14 15 16…" at bounding box center [389, 281] width 334 height 369
click at [383, 141] on div ".loading__letter_5 , .loading__letter_4 , .loading__letter_3 , .loading__letter…" at bounding box center [399, 290] width 304 height 386
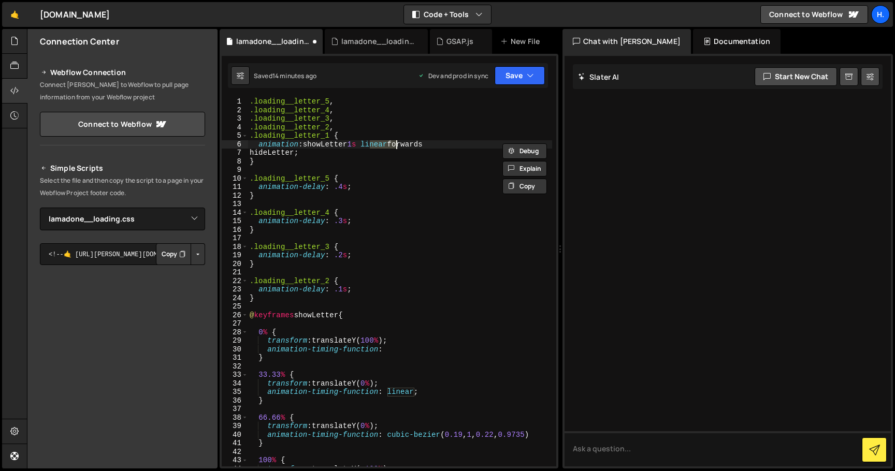
paste textarea "cubic-bezier(0.19, 1, 0.22, 0.9735)"
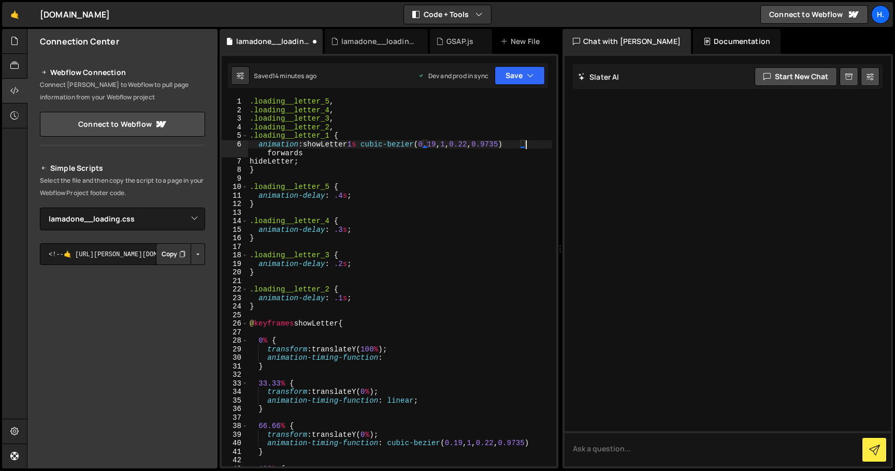
click at [304, 161] on div ".loading__letter_5 , .loading__letter_4 , .loading__letter_3 , .loading__letter…" at bounding box center [399, 290] width 304 height 386
paste textarea "cubic-bezier(0.19, 1, 0.22, 0.9735)"
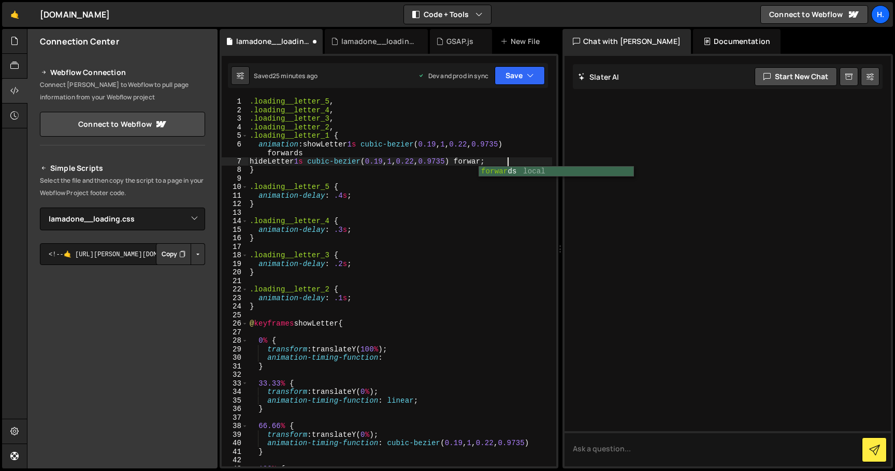
scroll to position [0, 18]
click at [476, 160] on div ".loading__letter_5 , .loading__letter_4 , .loading__letter_3 , .loading__letter…" at bounding box center [399, 290] width 304 height 386
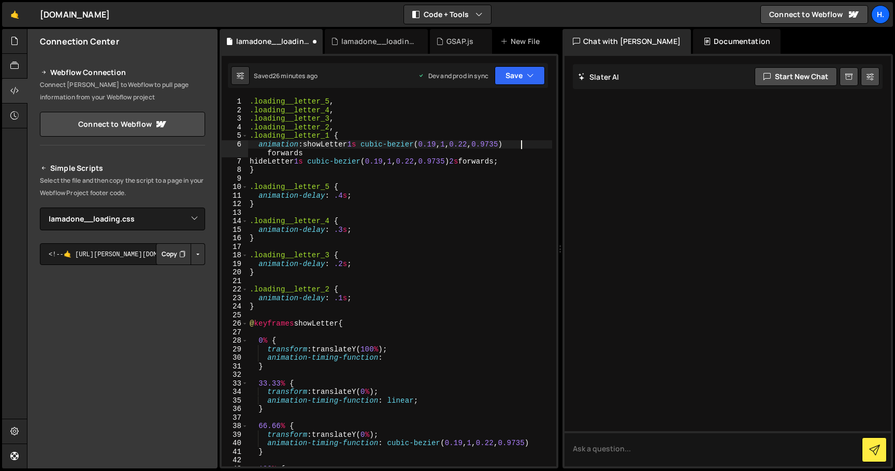
click at [523, 143] on div ".loading__letter_5 , .loading__letter_4 , .loading__letter_3 , .loading__letter…" at bounding box center [399, 290] width 304 height 386
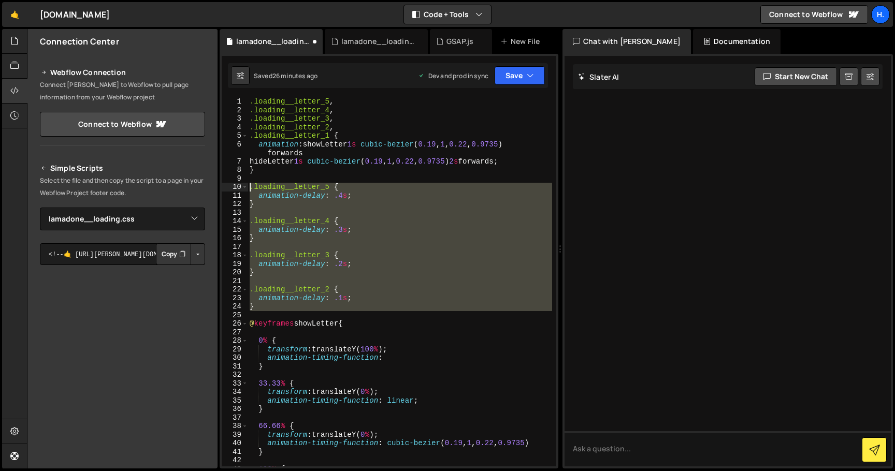
drag, startPoint x: 274, startPoint y: 312, endPoint x: 224, endPoint y: 184, distance: 136.9
click at [224, 184] on div "animation: showLetter 1s cubic-bezier(0.19, 1, 0.22, 0.9735) forwards 1 2 3 4 5…" at bounding box center [389, 281] width 334 height 369
type textarea ".loading__letter_5 { animation-delay: .4s;"
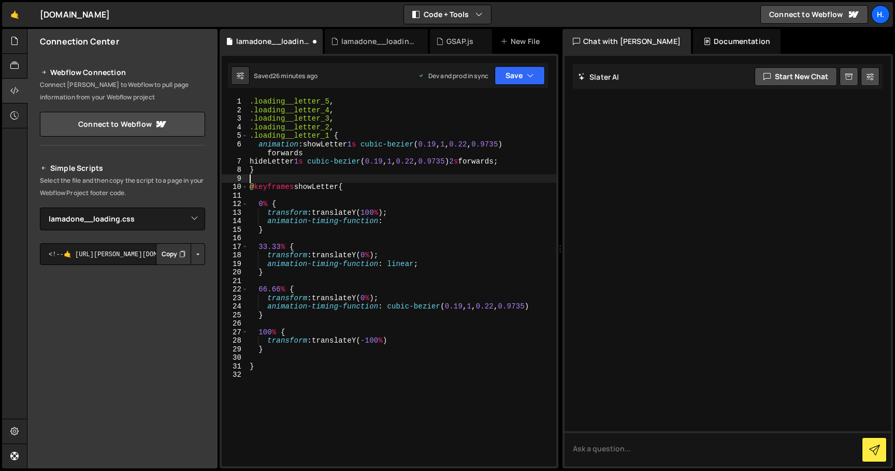
click at [330, 128] on div ".loading__letter_5 , .loading__letter_4 , .loading__letter_3 , .loading__letter…" at bounding box center [401, 290] width 309 height 386
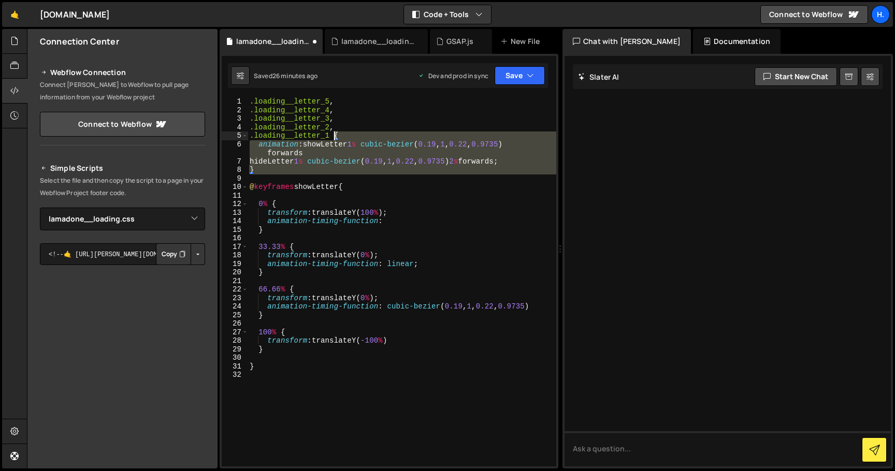
drag, startPoint x: 337, startPoint y: 174, endPoint x: 334, endPoint y: 139, distance: 35.9
click at [334, 139] on div ".loading__letter_5 , .loading__letter_4 , .loading__letter_3 , .loading__letter…" at bounding box center [401, 290] width 309 height 386
click at [329, 127] on div ".loading__letter_5 , .loading__letter_4 , .loading__letter_3 , .loading__letter…" at bounding box center [401, 290] width 309 height 386
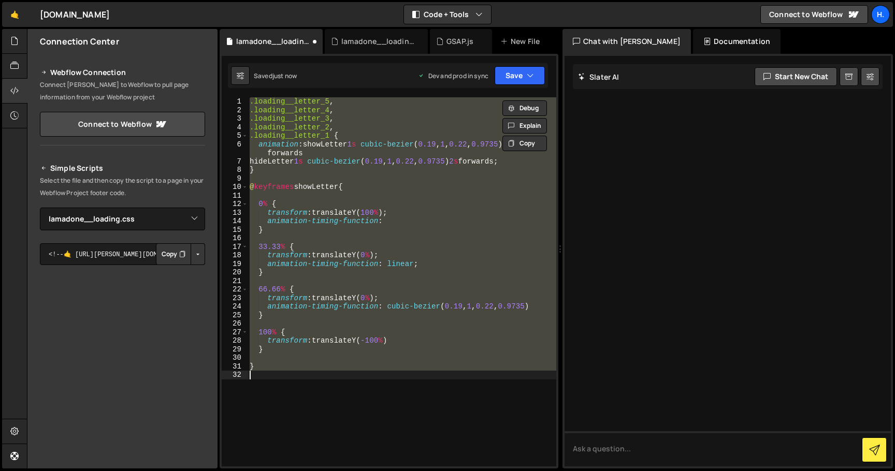
click at [402, 154] on div ".loading__letter_5 , .loading__letter_4 , .loading__letter_3 , .loading__letter…" at bounding box center [401, 281] width 309 height 369
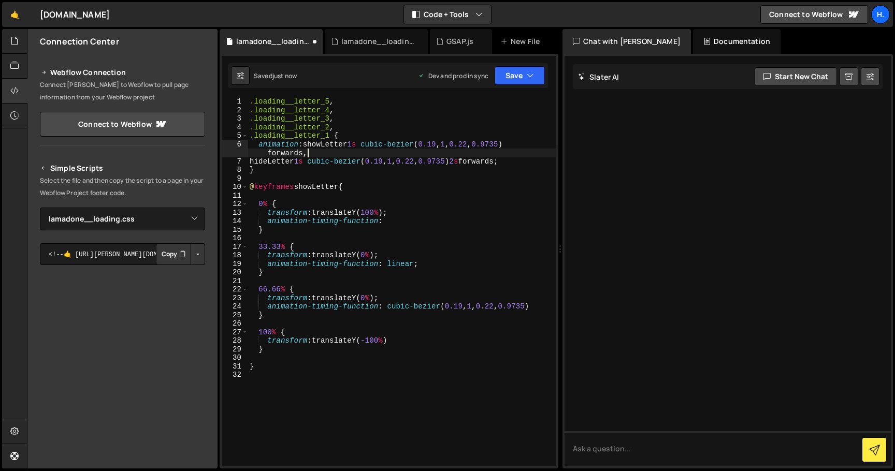
scroll to position [0, 22]
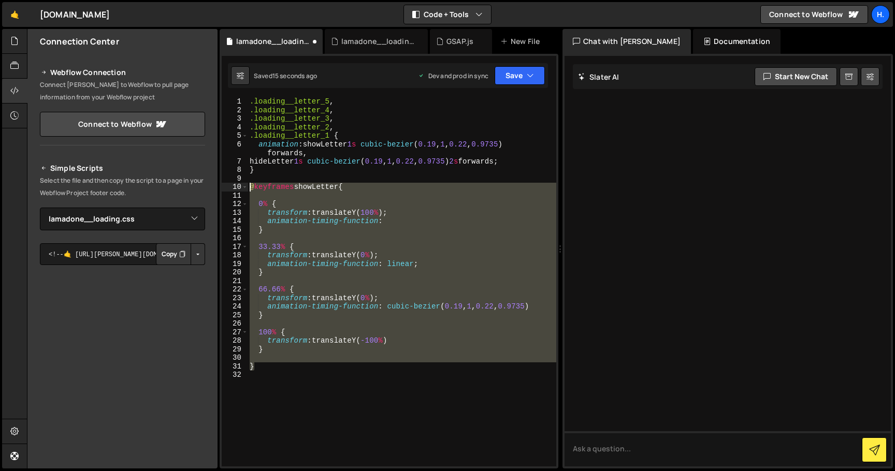
drag, startPoint x: 269, startPoint y: 369, endPoint x: 231, endPoint y: 185, distance: 188.3
click at [231, 185] on div "animation: showLetter 1s cubic-bezier(0.19, 1, 0.22, 0.9735) forwards, 1 2 3 4 …" at bounding box center [389, 281] width 334 height 369
click at [290, 367] on div ".loading__letter_5 , .loading__letter_4 , .loading__letter_3 , .loading__letter…" at bounding box center [401, 281] width 309 height 369
type textarea "}"
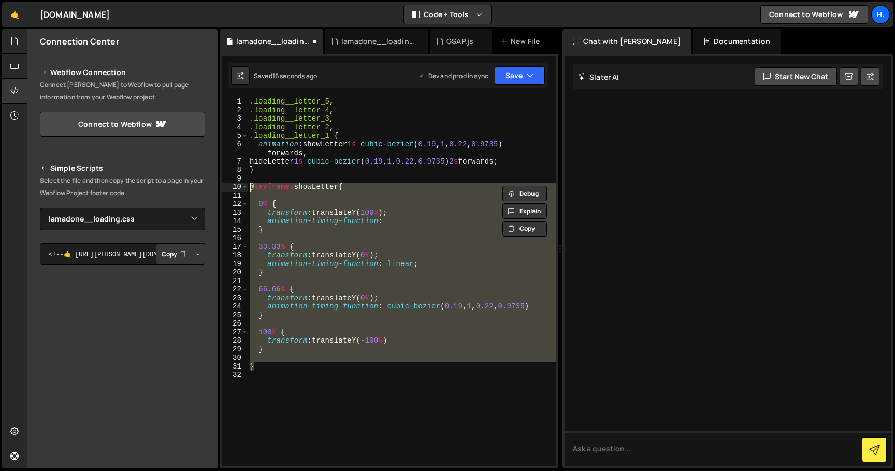
scroll to position [0, 0]
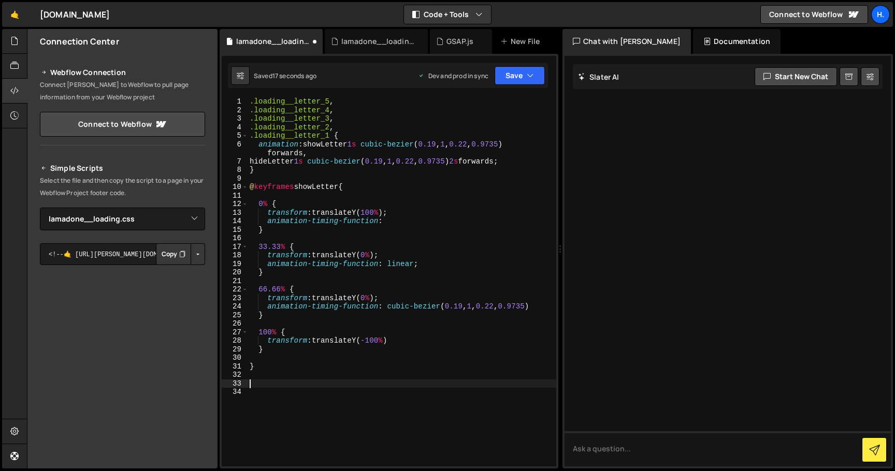
paste textarea "}"
type textarea "}"
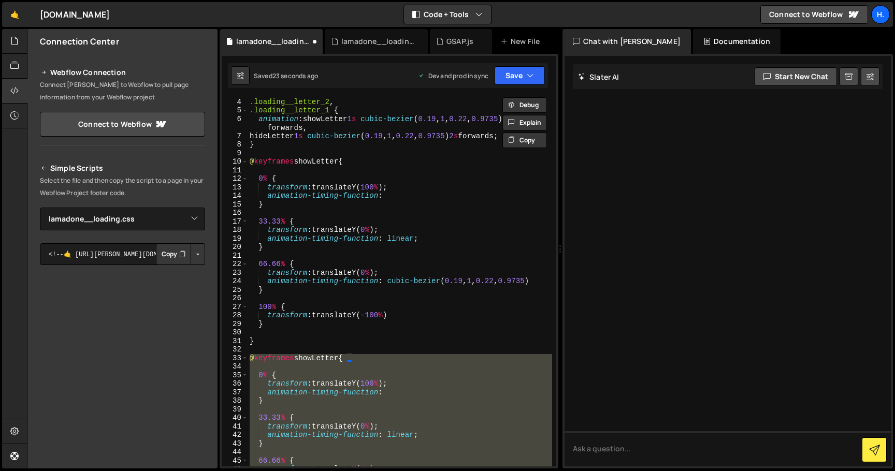
scroll to position [15, 0]
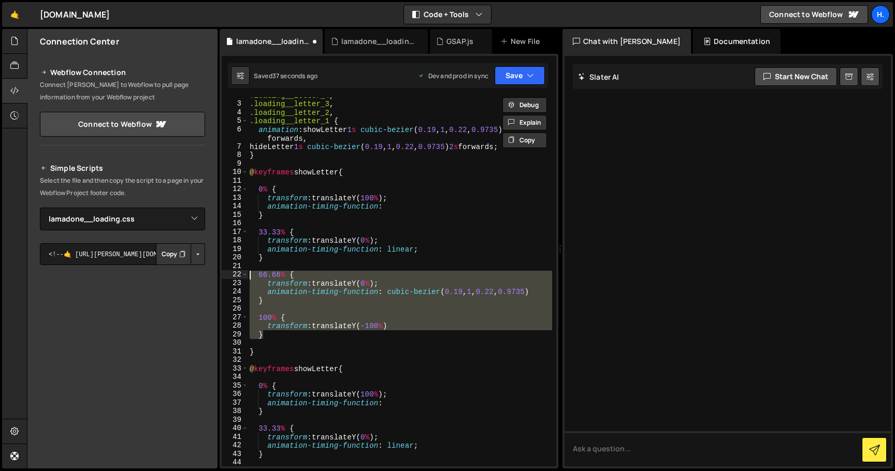
drag, startPoint x: 396, startPoint y: 336, endPoint x: 232, endPoint y: 273, distance: 175.4
click at [232, 273] on div "} 2 3 4 5 6 7 8 9 10 11 12 13 14 15 16 17 18 19 20 21 22 23 24 25 26 27 28 29 3…" at bounding box center [389, 281] width 334 height 369
type textarea "66.66% { transform: translateY(0%);"
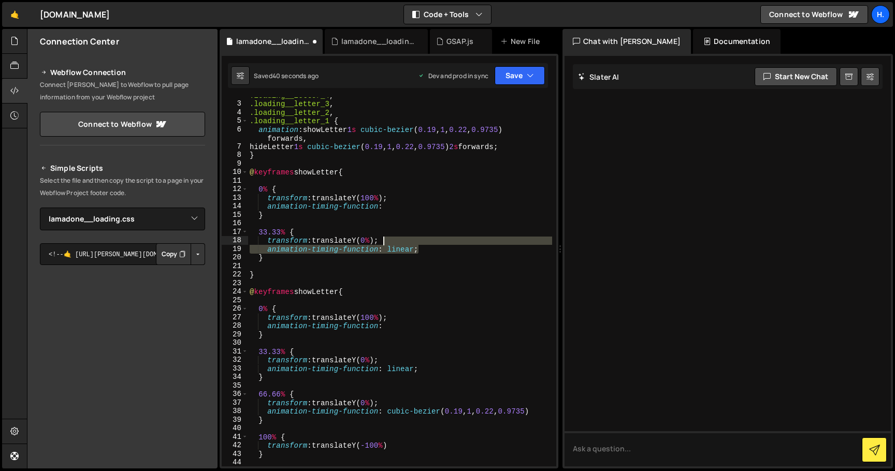
drag, startPoint x: 430, startPoint y: 245, endPoint x: 382, endPoint y: 242, distance: 47.7
click at [382, 242] on div ".loading__letter_4 , .loading__letter_3 , .loading__letter_2 , .loading__letter…" at bounding box center [399, 284] width 304 height 386
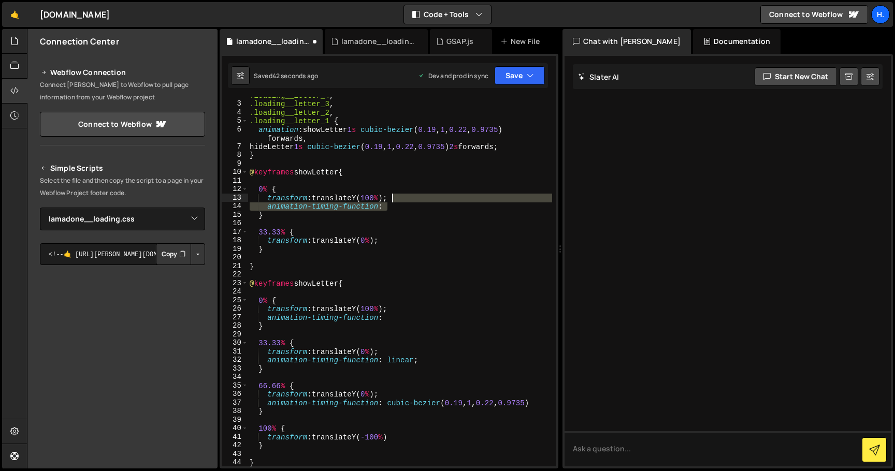
drag, startPoint x: 412, startPoint y: 209, endPoint x: 412, endPoint y: 198, distance: 11.4
click at [412, 198] on div ".loading__letter_4 , .loading__letter_3 , .loading__letter_2 , .loading__letter…" at bounding box center [399, 284] width 304 height 386
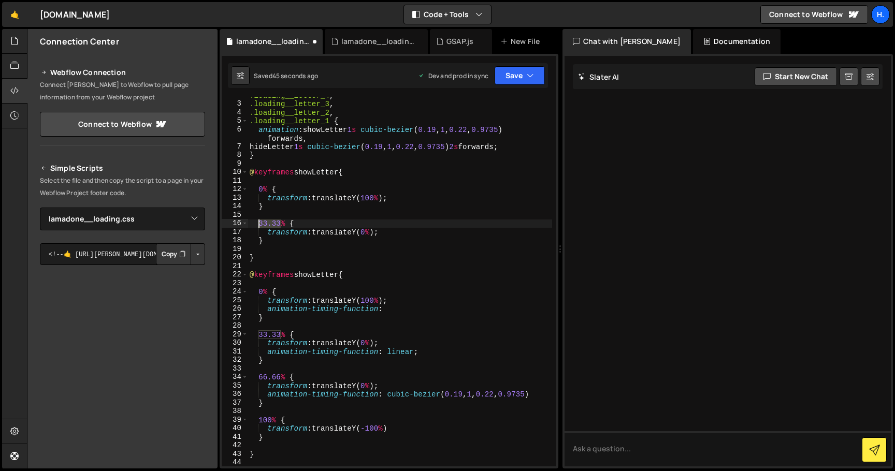
drag, startPoint x: 279, startPoint y: 226, endPoint x: 258, endPoint y: 226, distance: 20.7
click at [258, 226] on div ".loading__letter_4 , .loading__letter_3 , .loading__letter_2 , .loading__letter…" at bounding box center [399, 284] width 304 height 386
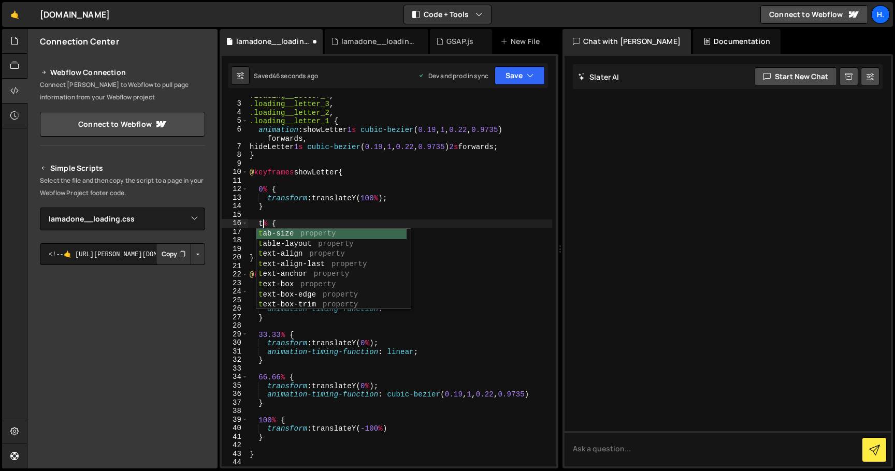
scroll to position [0, 1]
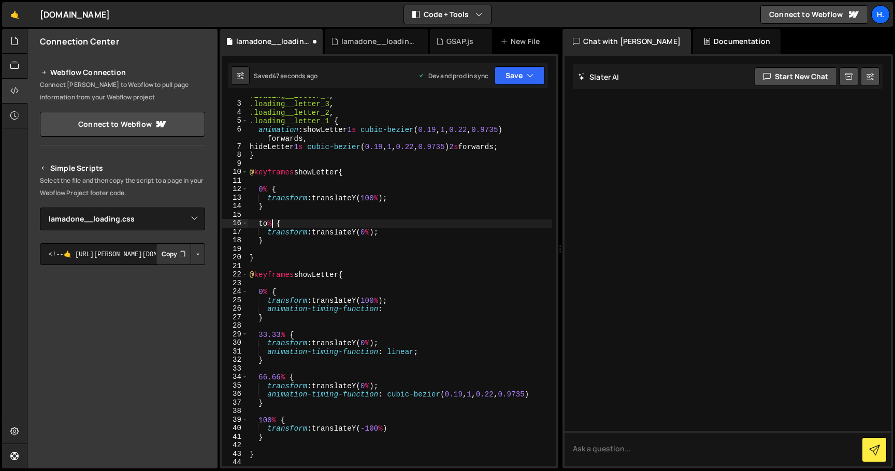
type textarea "to {"
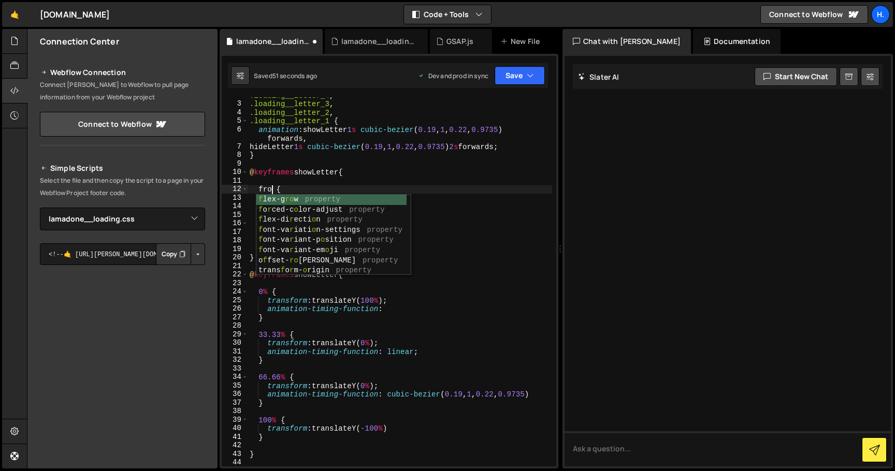
scroll to position [0, 2]
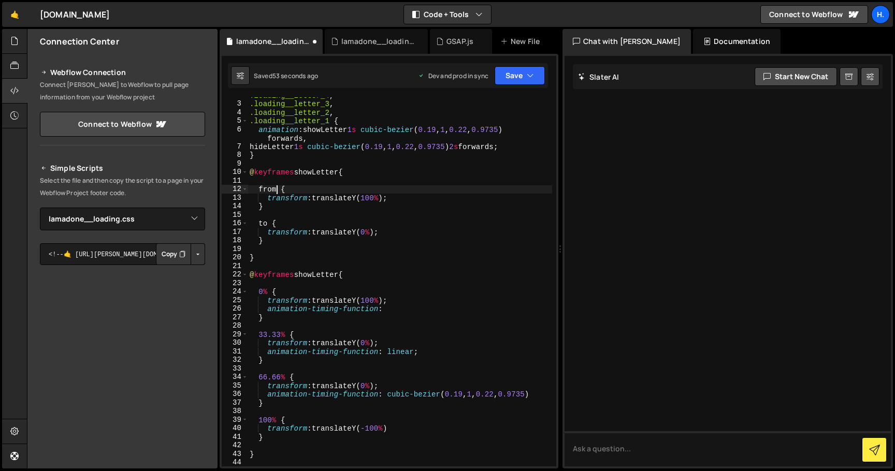
click at [266, 293] on div ".loading__letter_4 , .loading__letter_3 , .loading__letter_2 , .loading__letter…" at bounding box center [399, 284] width 304 height 386
click at [380, 319] on div ".loading__letter_4 , .loading__letter_3 , .loading__letter_2 , .loading__letter…" at bounding box center [399, 284] width 304 height 386
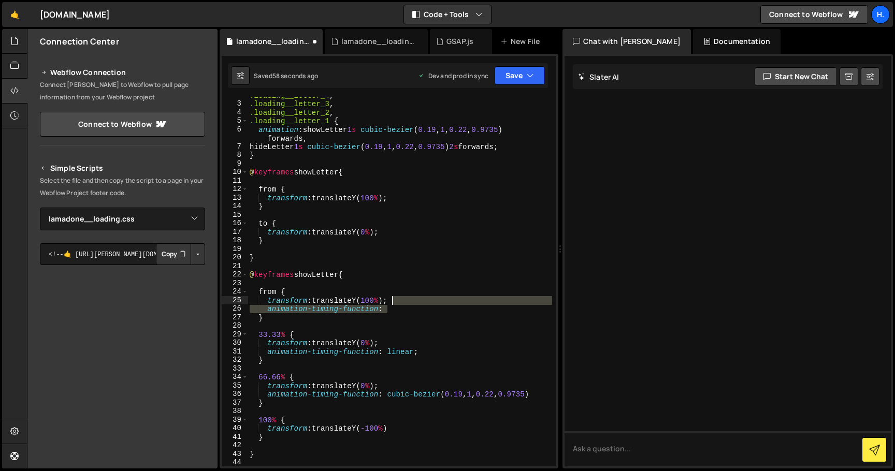
drag, startPoint x: 393, startPoint y: 311, endPoint x: 399, endPoint y: 302, distance: 10.9
click at [399, 302] on div ".loading__letter_4 , .loading__letter_3 , .loading__letter_2 , .loading__letter…" at bounding box center [399, 284] width 304 height 386
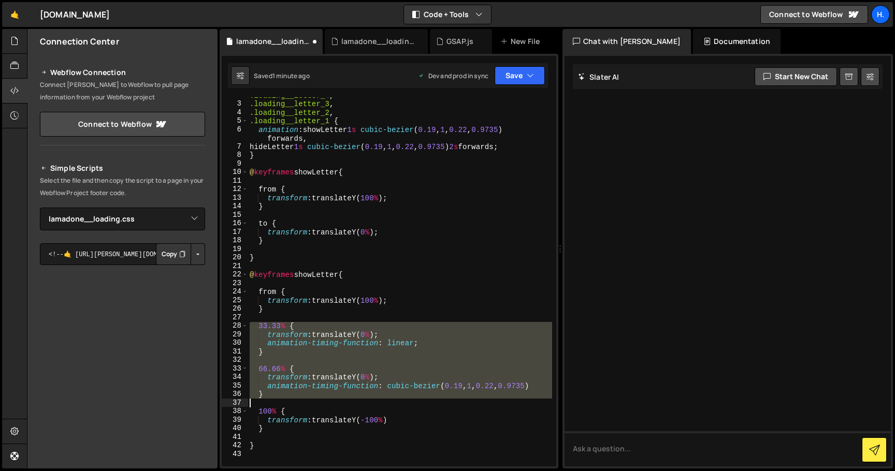
drag, startPoint x: 248, startPoint y: 323, endPoint x: 407, endPoint y: 402, distance: 177.8
click at [407, 402] on div ".loading__letter_4 , .loading__letter_3 , .loading__letter_2 , .loading__letter…" at bounding box center [399, 284] width 304 height 386
click at [398, 376] on div ".loading__letter_4 , .loading__letter_3 , .loading__letter_2 , .loading__letter…" at bounding box center [399, 281] width 304 height 369
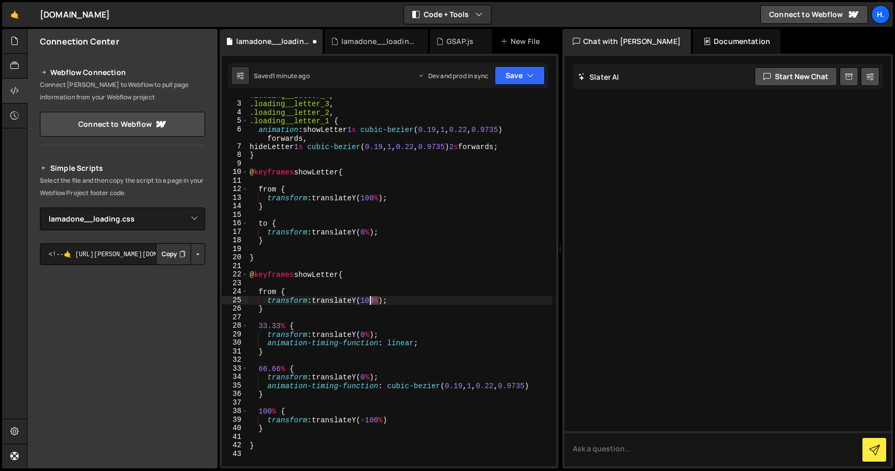
drag, startPoint x: 380, startPoint y: 301, endPoint x: 365, endPoint y: 301, distance: 14.5
click at [365, 301] on div ".loading__letter_4 , .loading__letter_3 , .loading__letter_2 , .loading__letter…" at bounding box center [399, 284] width 304 height 386
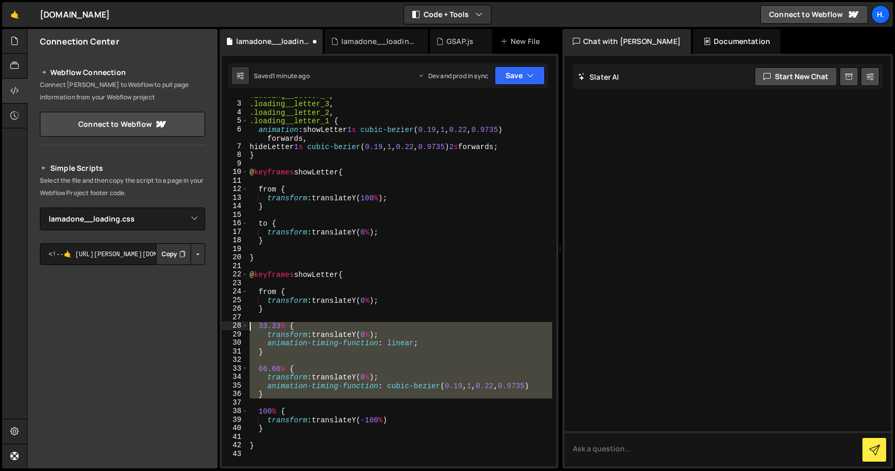
drag, startPoint x: 342, startPoint y: 406, endPoint x: 227, endPoint y: 324, distance: 141.4
click at [227, 324] on div "transform: translateY(0%); 2 3 4 5 6 7 8 9 10 11 12 13 14 15 16 17 18 19 20 21 …" at bounding box center [389, 281] width 334 height 369
type textarea "33.33% { transform: translateY(0%);"
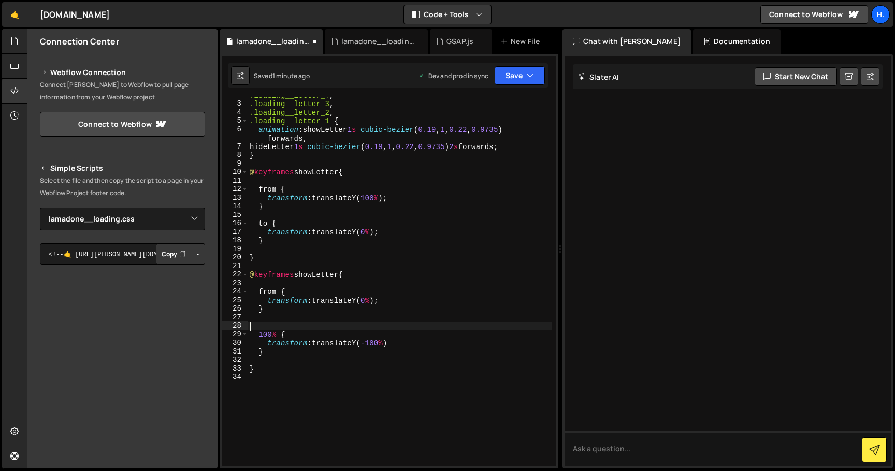
scroll to position [0, 0]
type textarea "to {"
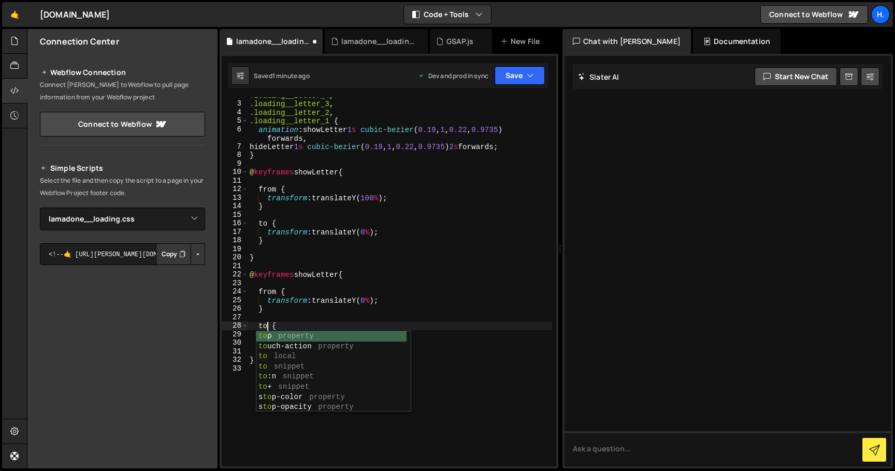
scroll to position [0, 1]
click at [300, 314] on div ".loading__letter_4 , .loading__letter_3 , .loading__letter_2 , .loading__letter…" at bounding box center [399, 284] width 304 height 386
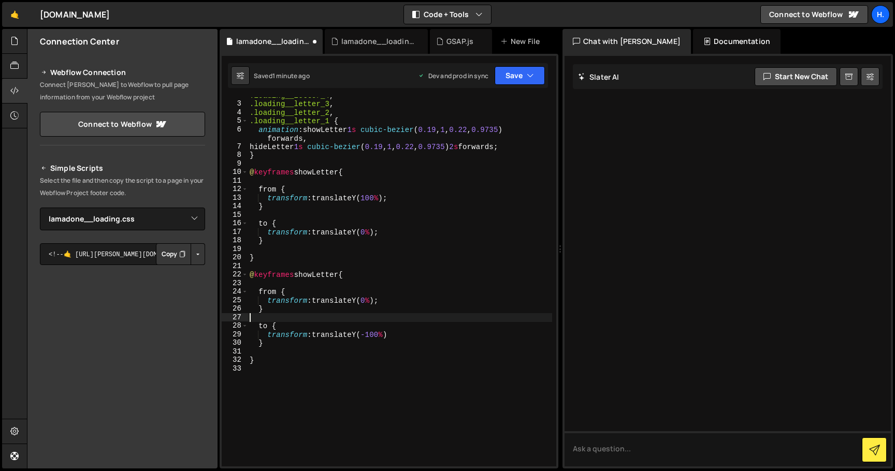
scroll to position [0, 0]
click at [540, 147] on div ".loading__letter_4 , .loading__letter_3 , .loading__letter_2 , .loading__letter…" at bounding box center [399, 284] width 304 height 386
type textarea "hideLetter 1s cubic-bezier(0.19, 1, 0.22, 0.9735) 2s forwards;"
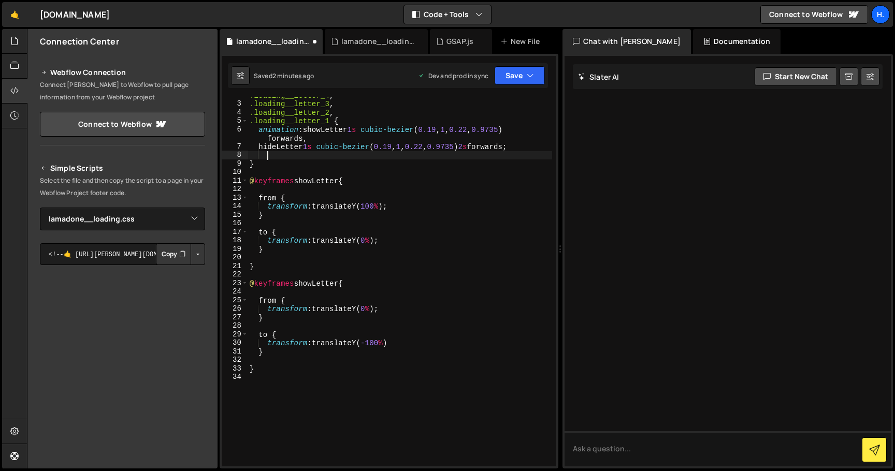
paste textarea "animation-iteration-count: infinite, infinite;"
click at [267, 156] on div ".loading__letter_4 , .loading__letter_3 , .loading__letter_2 , .loading__letter…" at bounding box center [399, 284] width 304 height 386
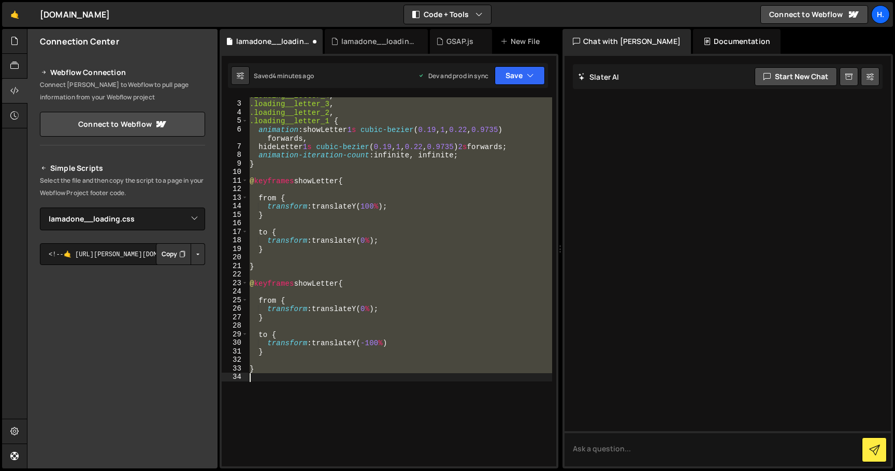
scroll to position [0, 0]
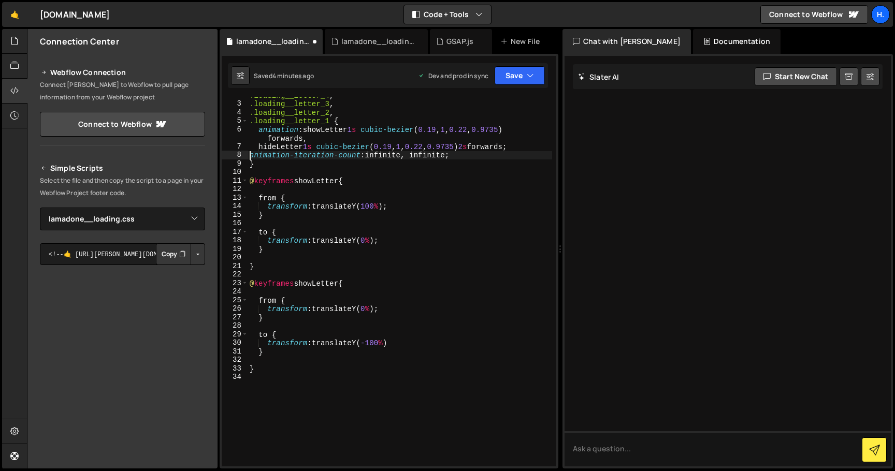
type textarea "animation-iteration-count: infinite, infinite;"
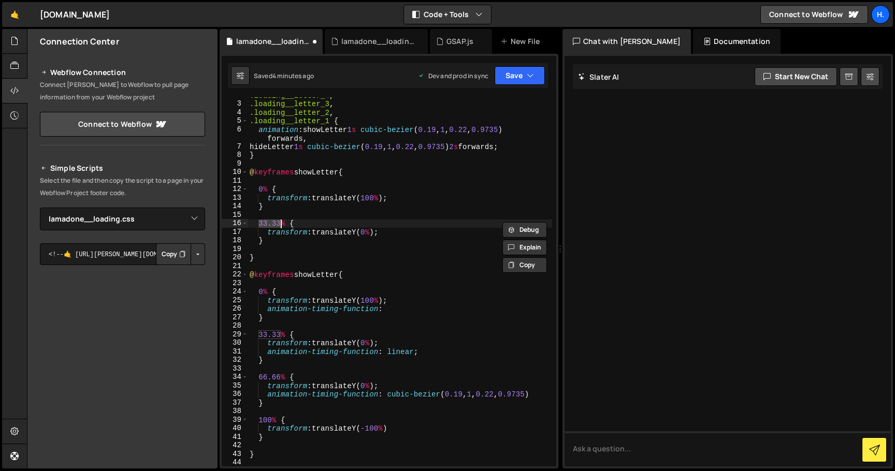
type textarea "transform: translateY(-100%) }"
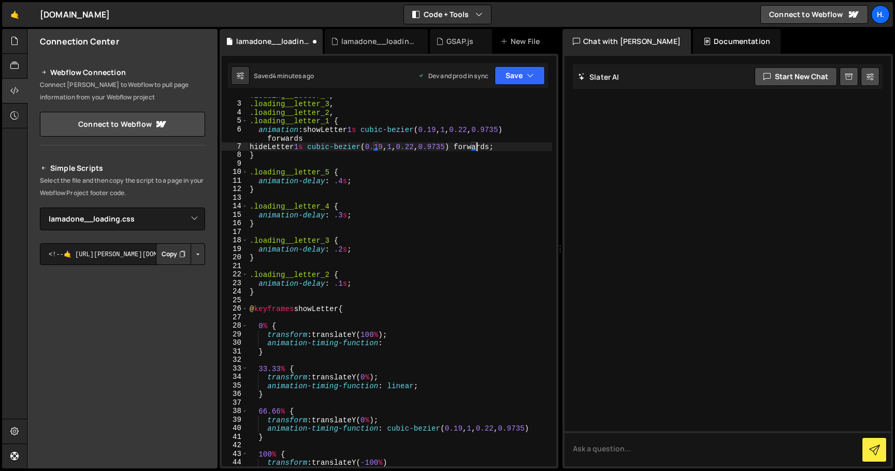
type textarea "hideLetter 1s cubic-bezier(0.19, 1, 0.22, 0.9735) 2s forwards;"
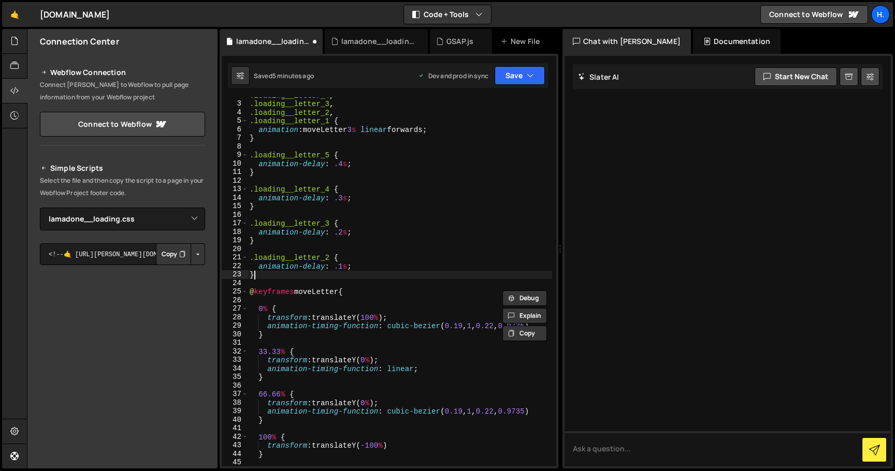
click at [376, 271] on div ".loading__letter_4 , .loading__letter_3 , .loading__letter_2 , .loading__letter…" at bounding box center [399, 284] width 304 height 386
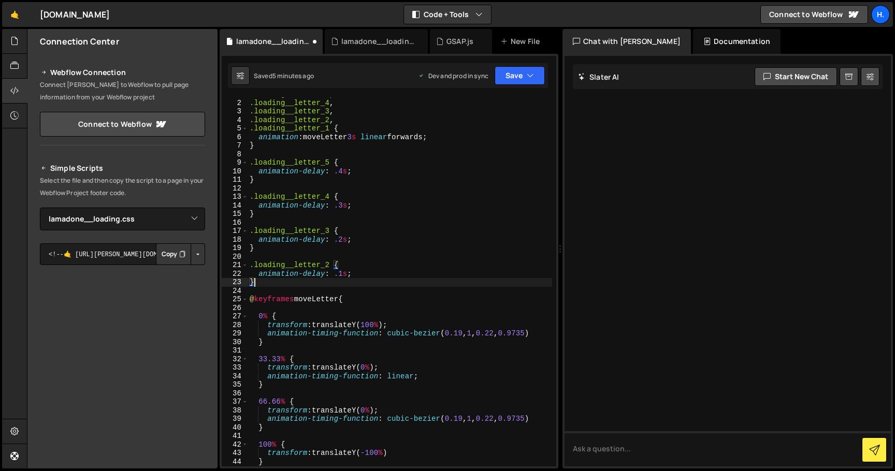
scroll to position [4, 0]
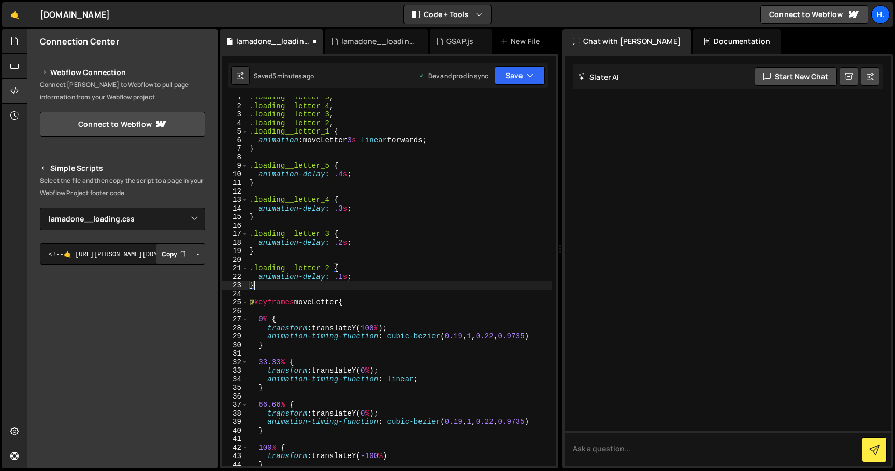
click at [365, 279] on div ".loading__letter_5 , .loading__letter_4 , .loading__letter_3 , .loading__letter…" at bounding box center [399, 286] width 304 height 386
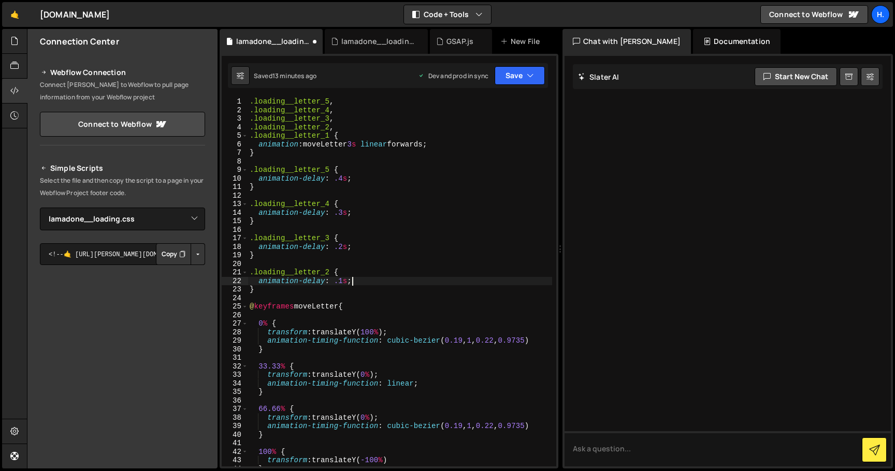
click at [418, 143] on div ".loading__letter_5 , .loading__letter_4 , .loading__letter_3 , .loading__letter…" at bounding box center [399, 290] width 304 height 386
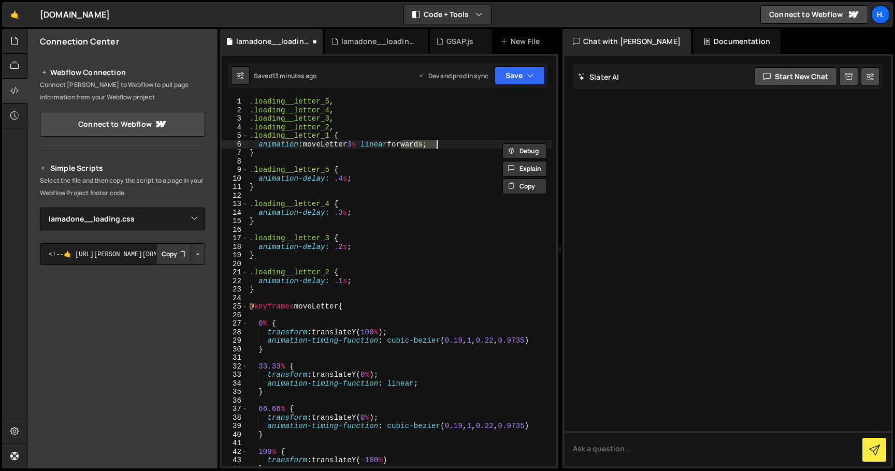
click at [415, 185] on div ".loading__letter_5 , .loading__letter_4 , .loading__letter_3 , .loading__letter…" at bounding box center [399, 290] width 304 height 386
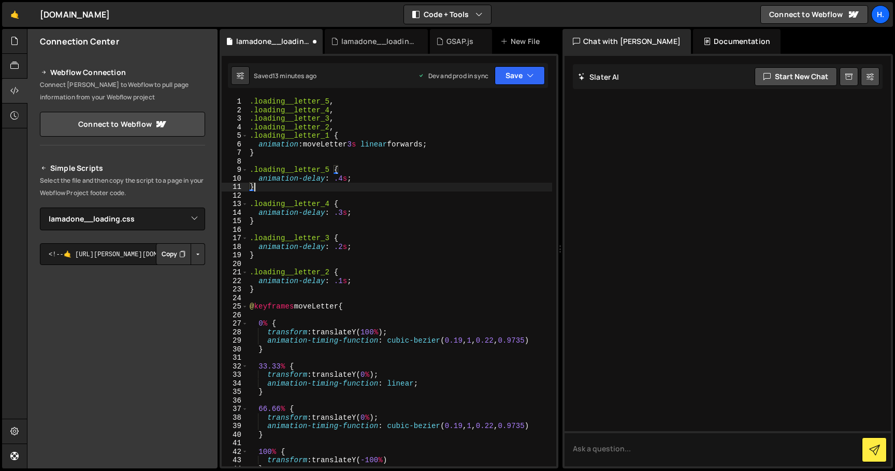
click at [412, 216] on div ".loading__letter_5 , .loading__letter_4 , .loading__letter_3 , .loading__letter…" at bounding box center [399, 290] width 304 height 386
click at [409, 240] on div ".loading__letter_5 , .loading__letter_4 , .loading__letter_3 , .loading__letter…" at bounding box center [399, 290] width 304 height 386
click at [406, 254] on div ".loading__letter_5 , .loading__letter_4 , .loading__letter_3 , .loading__letter…" at bounding box center [399, 290] width 304 height 386
click at [396, 283] on div ".loading__letter_5 , .loading__letter_4 , .loading__letter_3 , .loading__letter…" at bounding box center [399, 290] width 304 height 386
type textarea "animation-delay: .1s;"
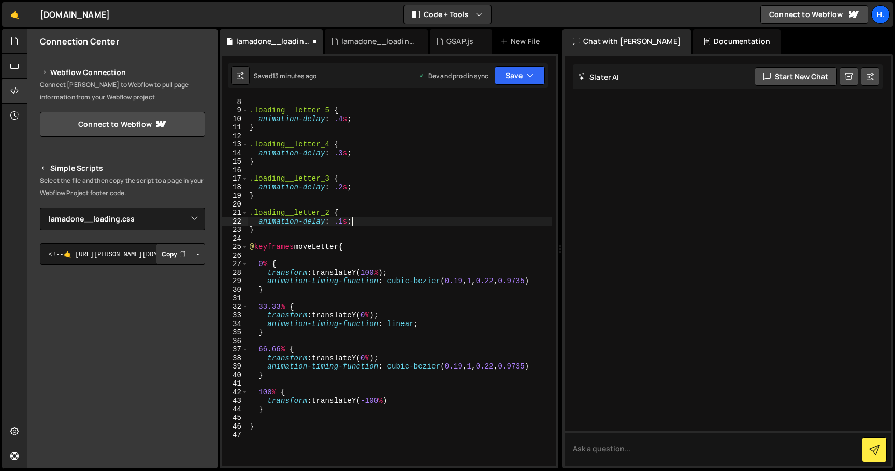
scroll to position [57, 0]
click at [723, 448] on textarea at bounding box center [727, 448] width 326 height 35
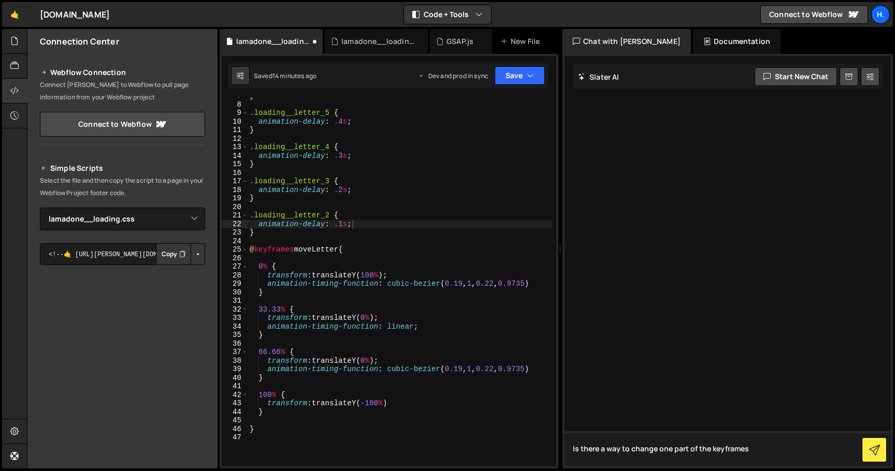
click at [709, 449] on textarea "Is there a way to change one part of the keyframes" at bounding box center [727, 448] width 326 height 35
click at [766, 443] on textarea "Is there a way to change one part of the @keyframes" at bounding box center [727, 448] width 326 height 35
click at [767, 453] on textarea "Is there a way to change one part of the @keyframes" at bounding box center [727, 448] width 326 height 35
click at [643, 450] on textarea "Is there a way to change one part of the @keyframes" at bounding box center [727, 448] width 326 height 35
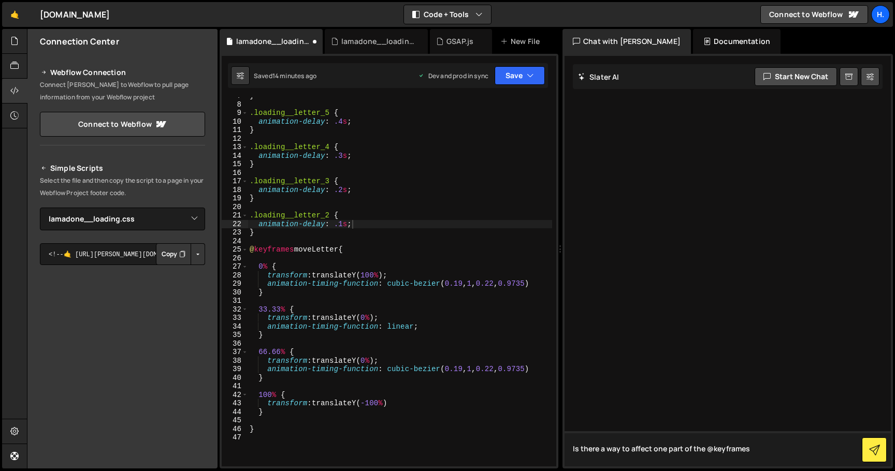
click at [759, 449] on textarea "Is there a way to affect one part of the @keyframes" at bounding box center [727, 448] width 326 height 35
type textarea "Is there a way to affect one part of the @keyframes without"
